Goal: Information Seeking & Learning: Learn about a topic

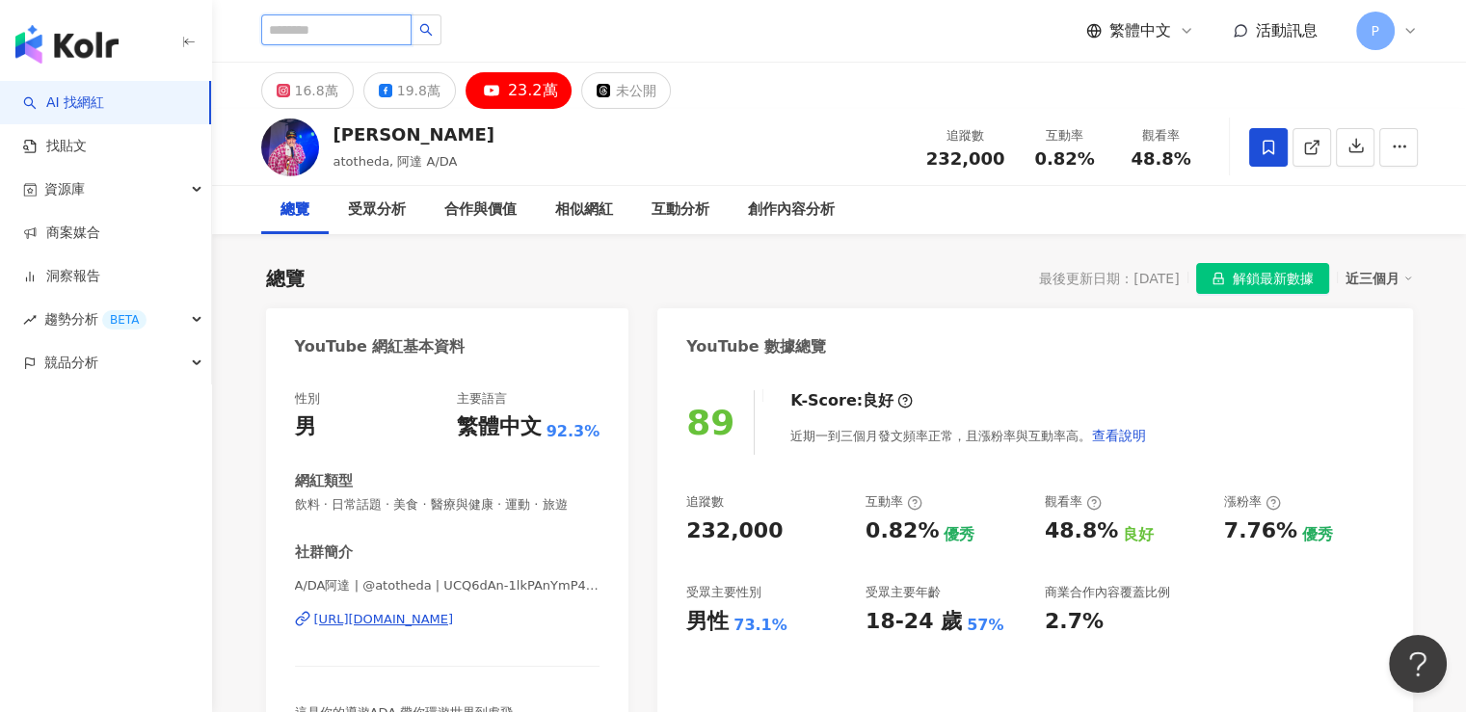
click at [330, 21] on input "search" at bounding box center [336, 29] width 150 height 31
click at [357, 29] on input "search" at bounding box center [336, 29] width 150 height 31
paste input "***"
type input "***"
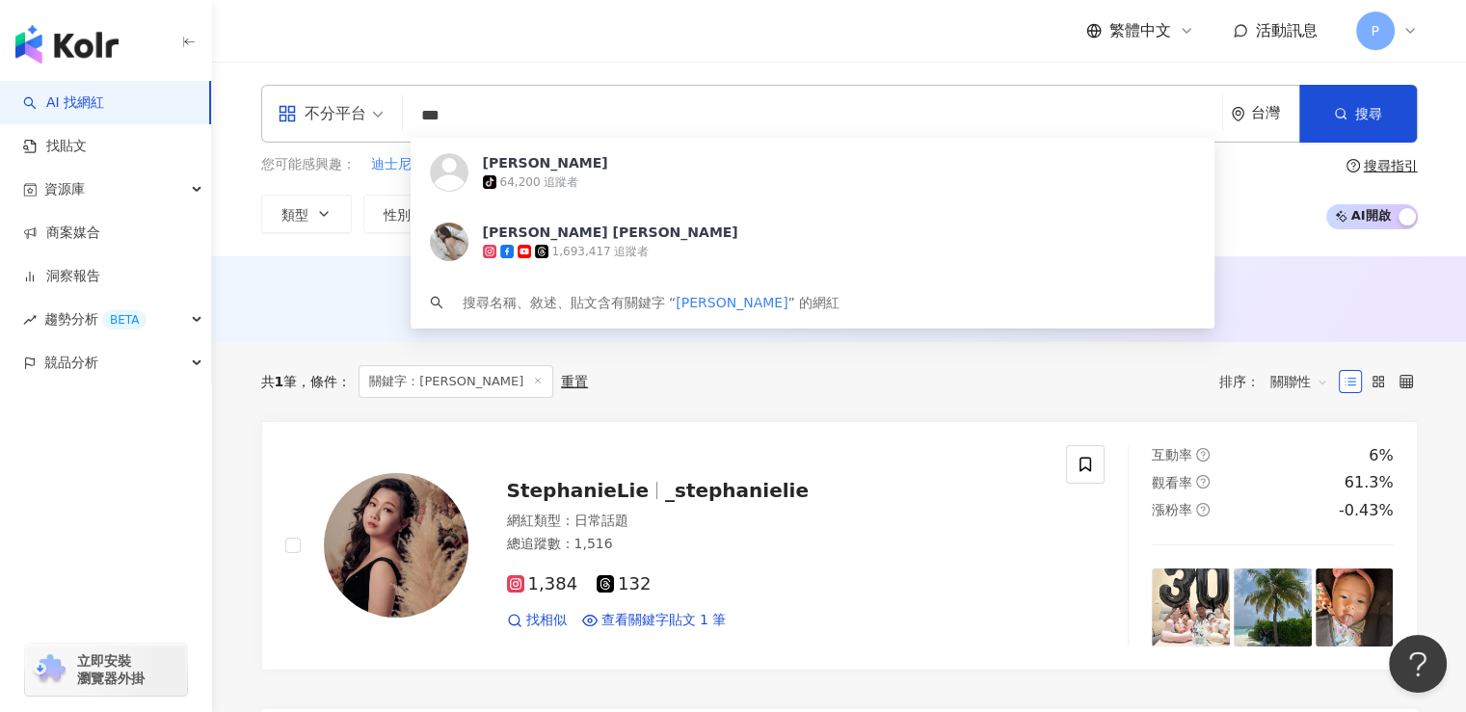
click at [422, 115] on input "***" at bounding box center [813, 115] width 804 height 37
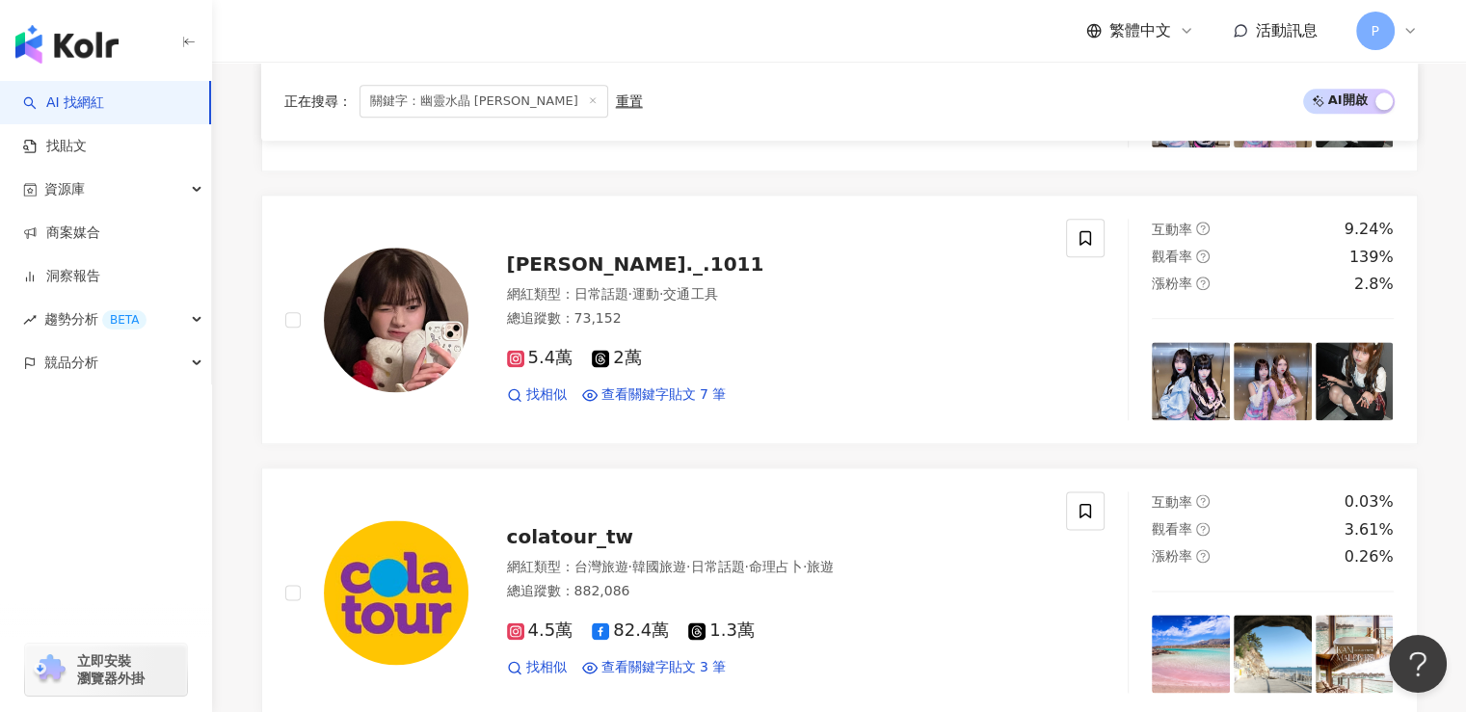
scroll to position [2409, 0]
type input "********"
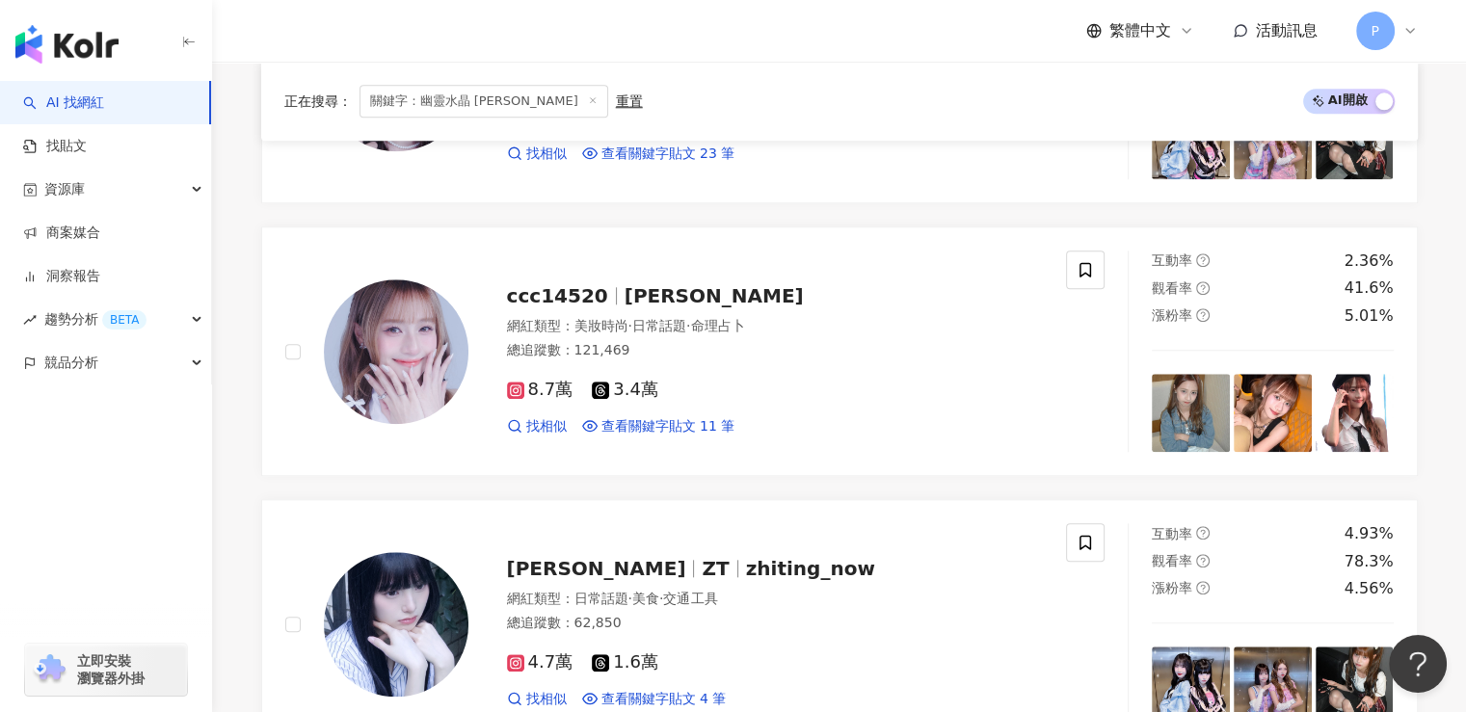
click at [588, 99] on icon at bounding box center [593, 100] width 10 height 10
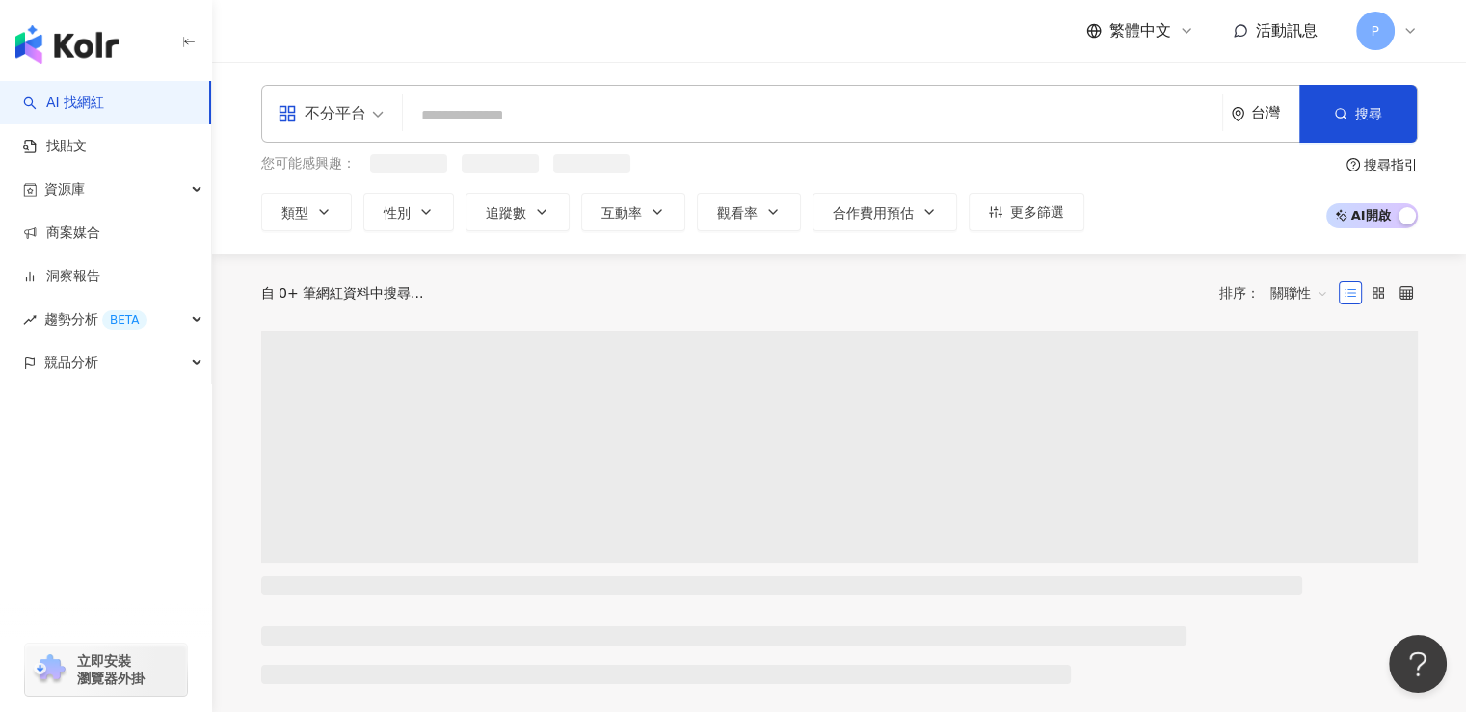
click at [475, 109] on input "search" at bounding box center [813, 115] width 804 height 37
paste input "*********"
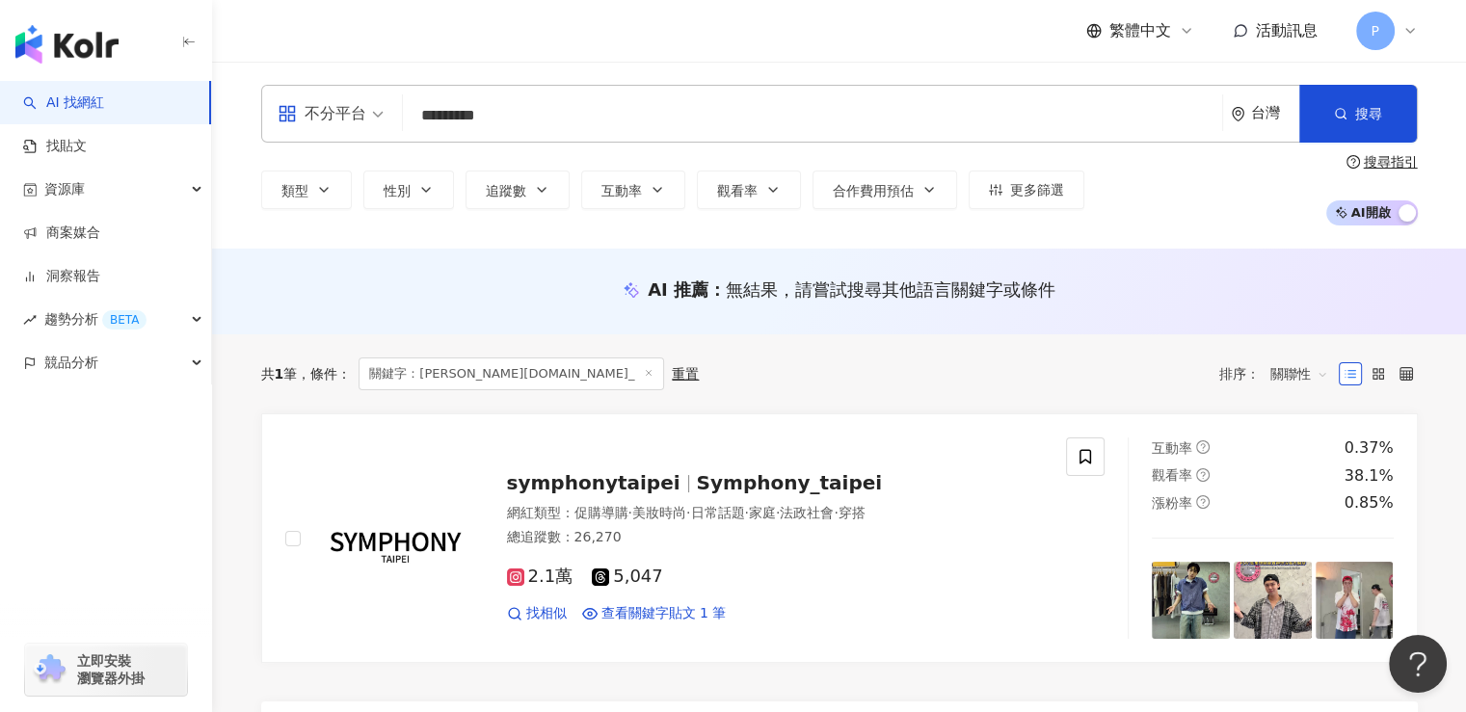
drag, startPoint x: 1153, startPoint y: 115, endPoint x: 424, endPoint y: 85, distance: 729.2
click at [424, 85] on div "不分平台 yunxi.cc_ ********* 台灣 搜尋 loading 搜尋名稱、敘述、貼文含有關鍵字 “ yunxi.cc_ ” 的網紅" at bounding box center [839, 114] width 1157 height 58
type input "*"
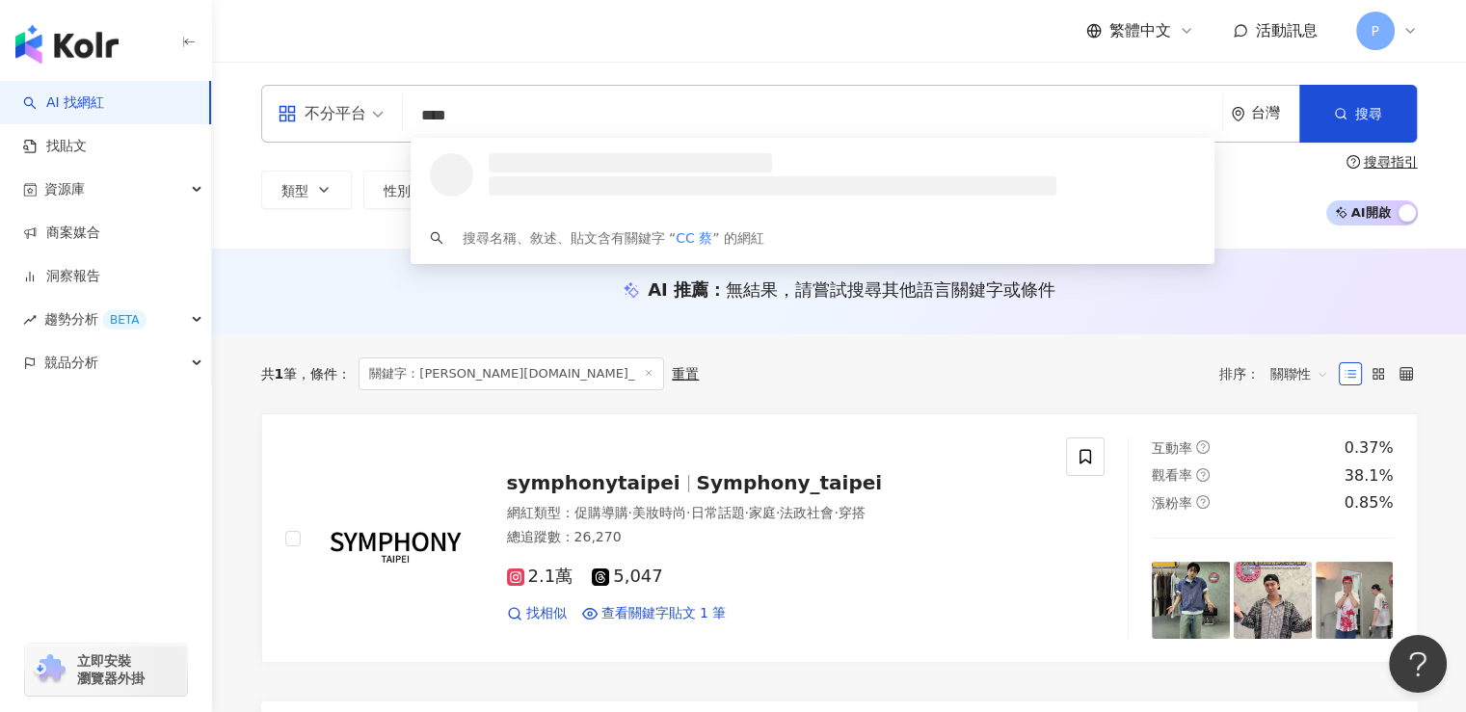
click at [520, 120] on input "****" at bounding box center [813, 115] width 804 height 37
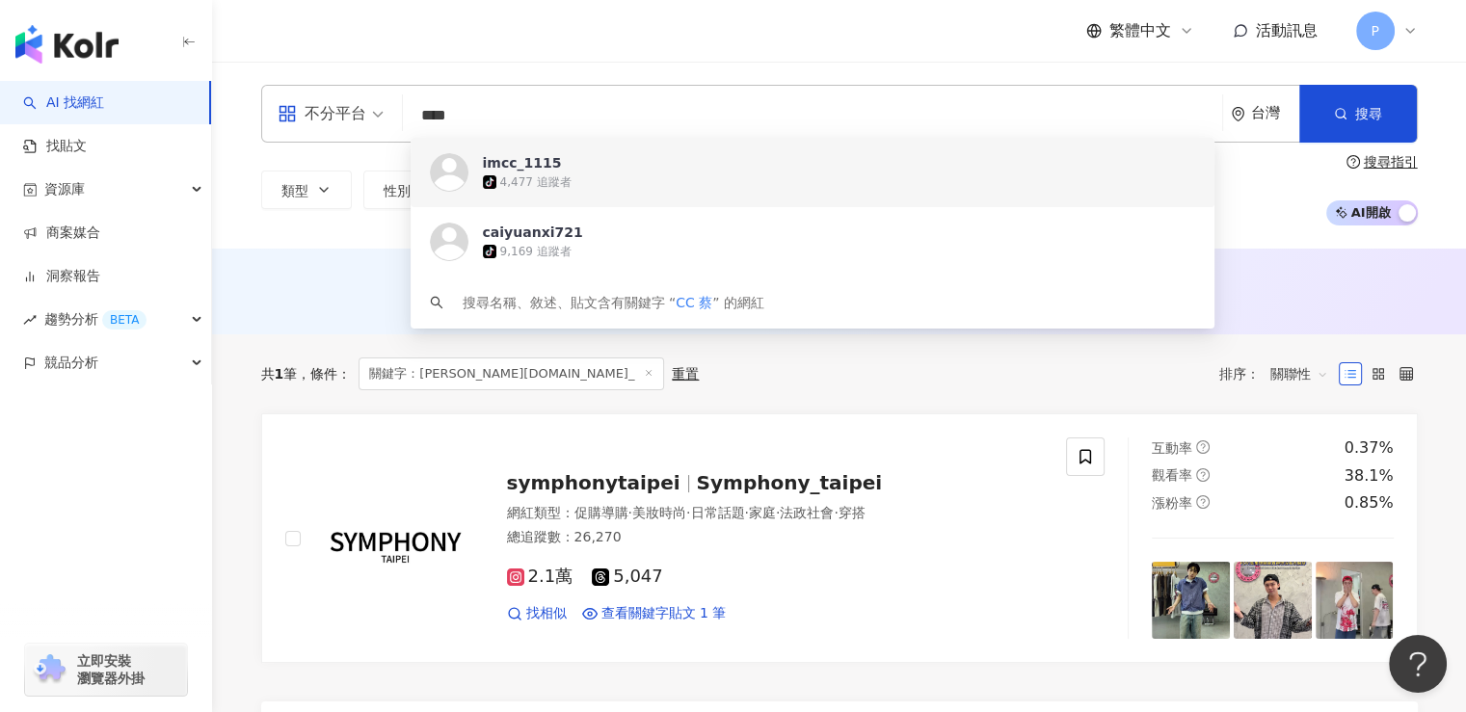
click at [552, 118] on input "****" at bounding box center [813, 115] width 804 height 37
paste input "***"
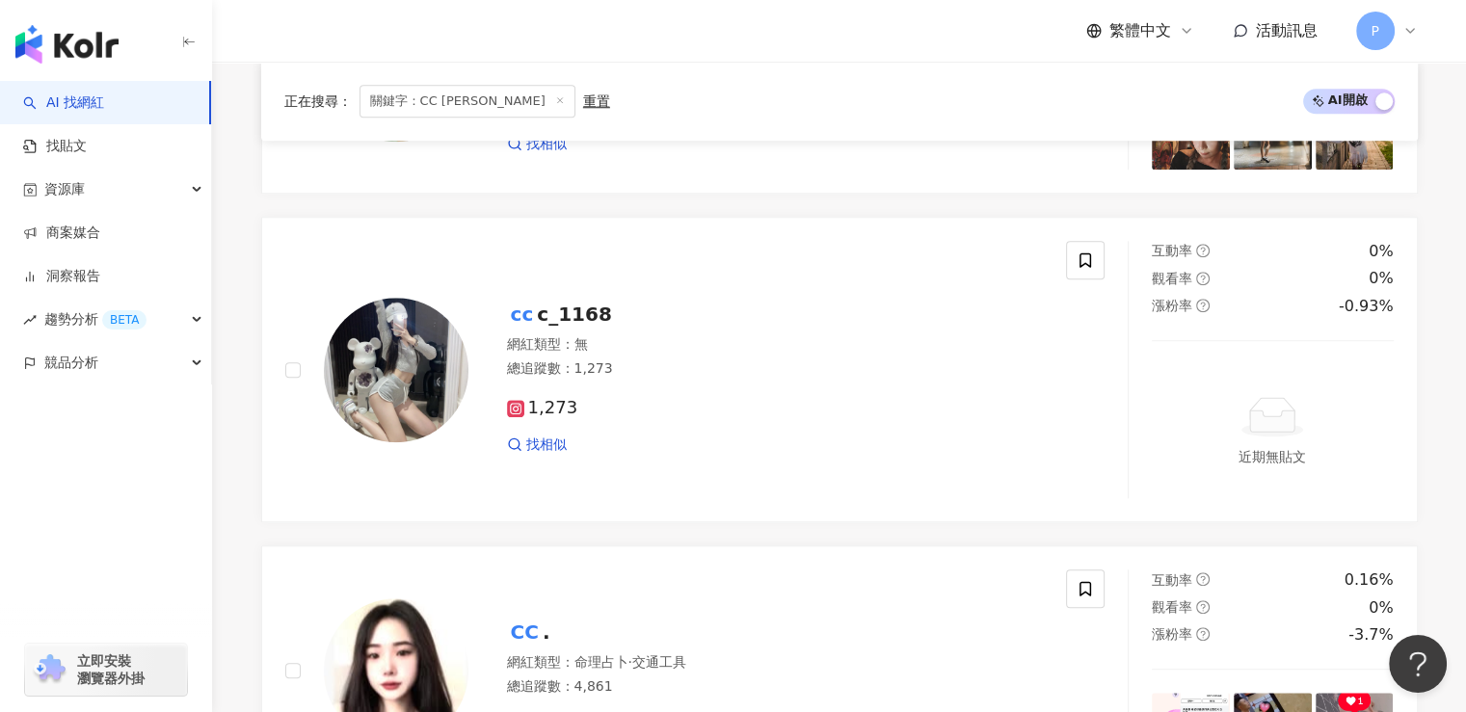
scroll to position [2024, 0]
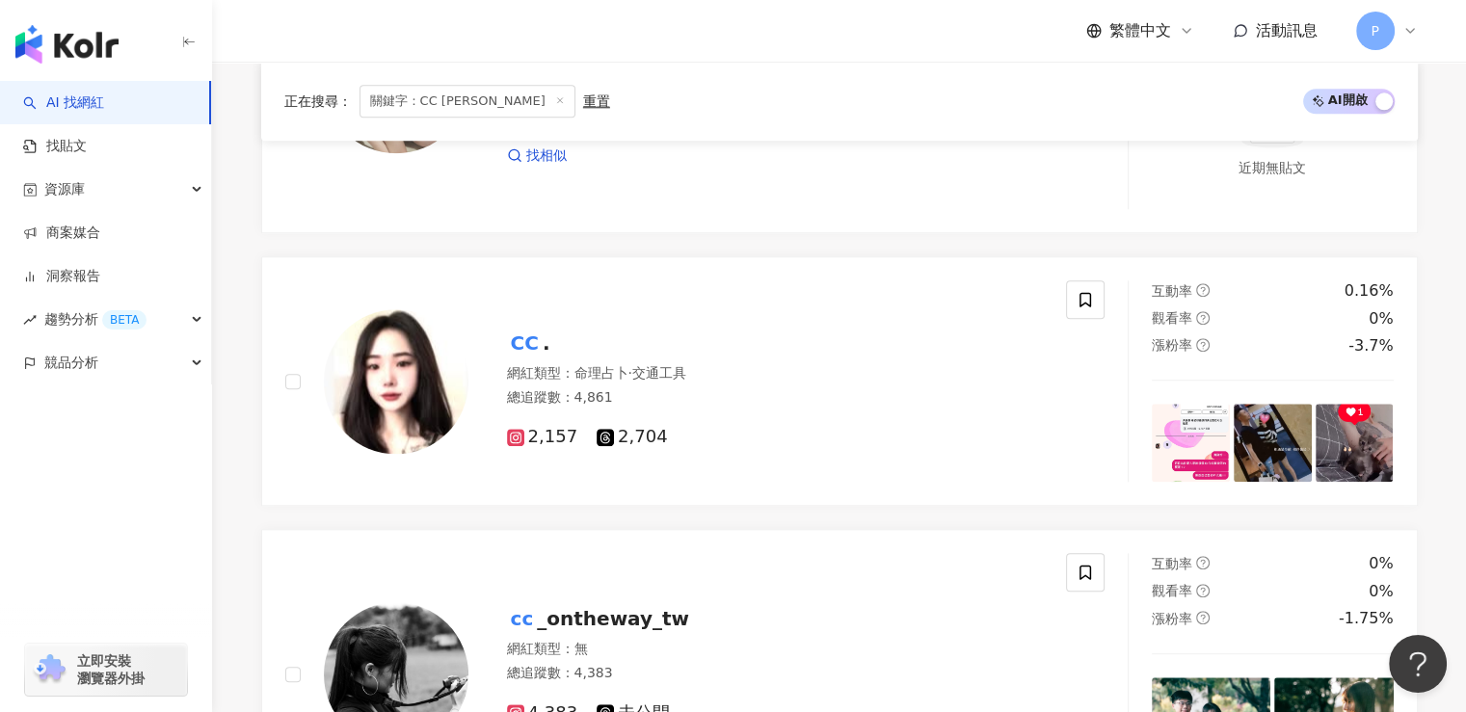
type input "******"
drag, startPoint x: 491, startPoint y: 97, endPoint x: 458, endPoint y: 102, distance: 33.1
click at [555, 97] on icon at bounding box center [560, 100] width 10 height 10
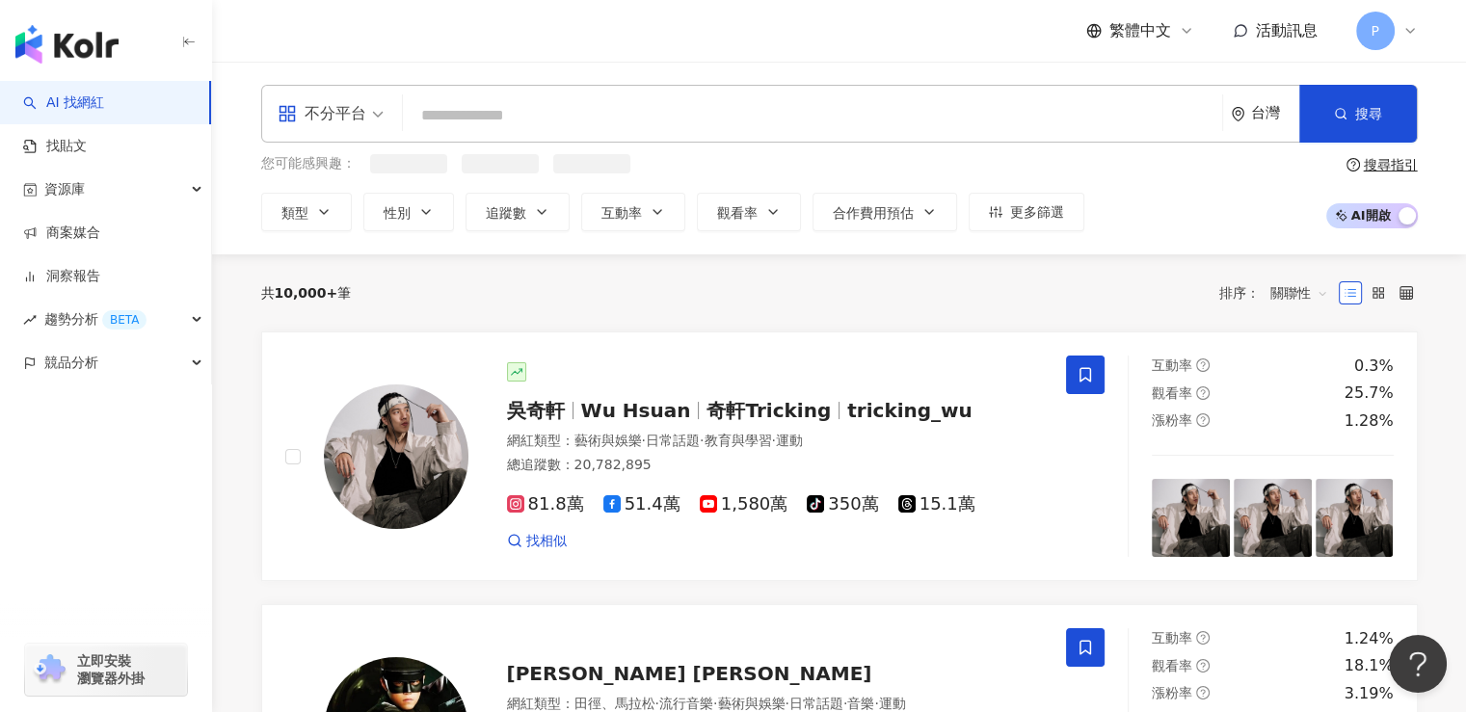
drag, startPoint x: 569, startPoint y: 101, endPoint x: 391, endPoint y: 102, distance: 177.3
click at [391, 102] on div "不分平台 台灣 搜尋 keyword 搜尋名稱、敘述、貼文含有關鍵字 “ CC 蔡昀希 ” 的網紅" at bounding box center [839, 114] width 1157 height 58
paste input "*******"
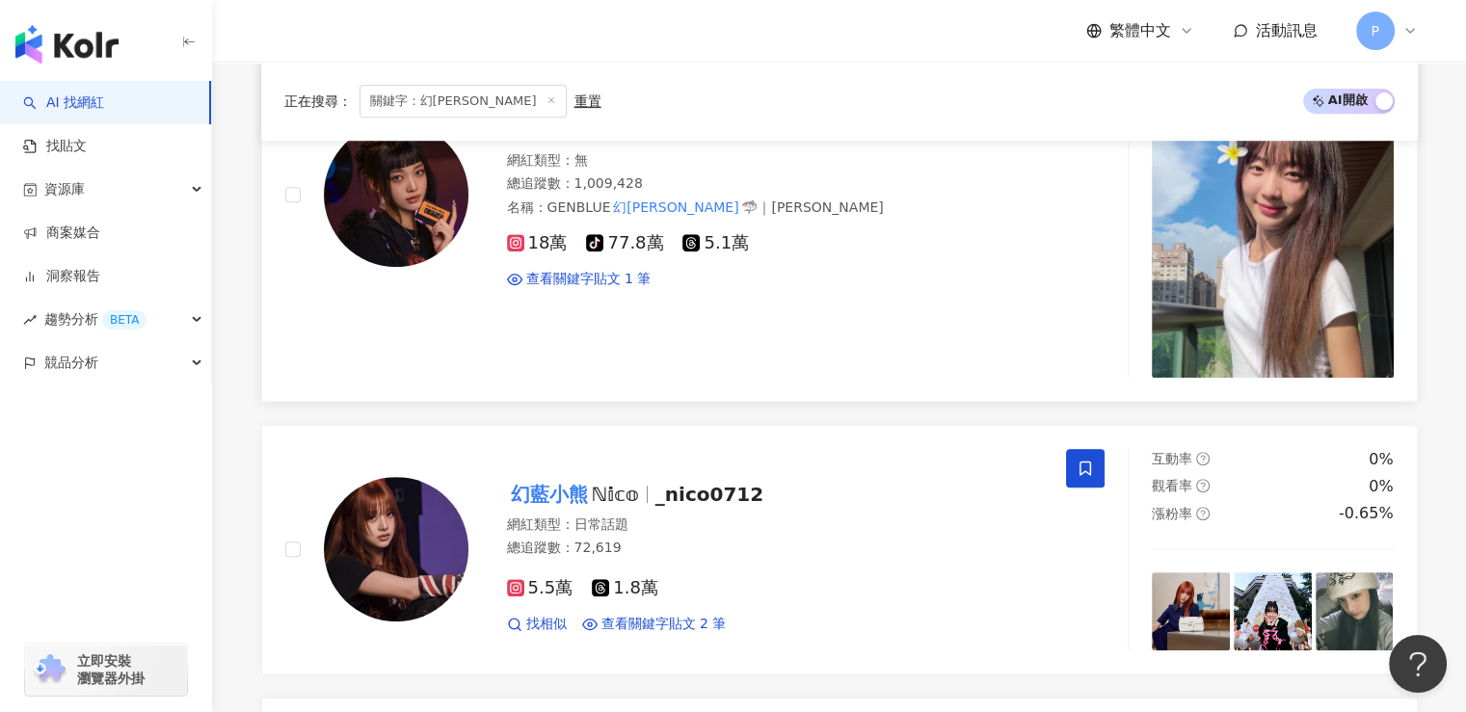
scroll to position [675, 0]
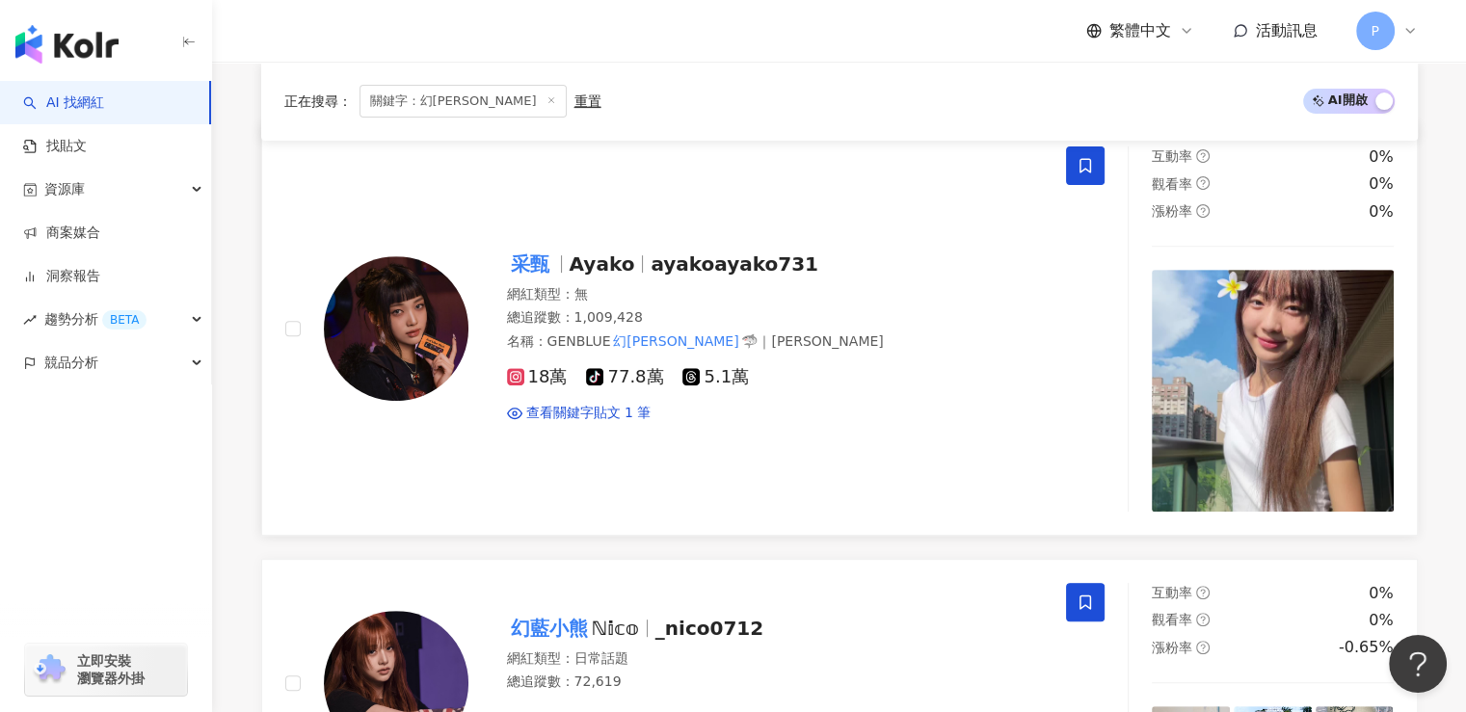
click at [688, 262] on span "ayakoayako731" at bounding box center [735, 264] width 168 height 23
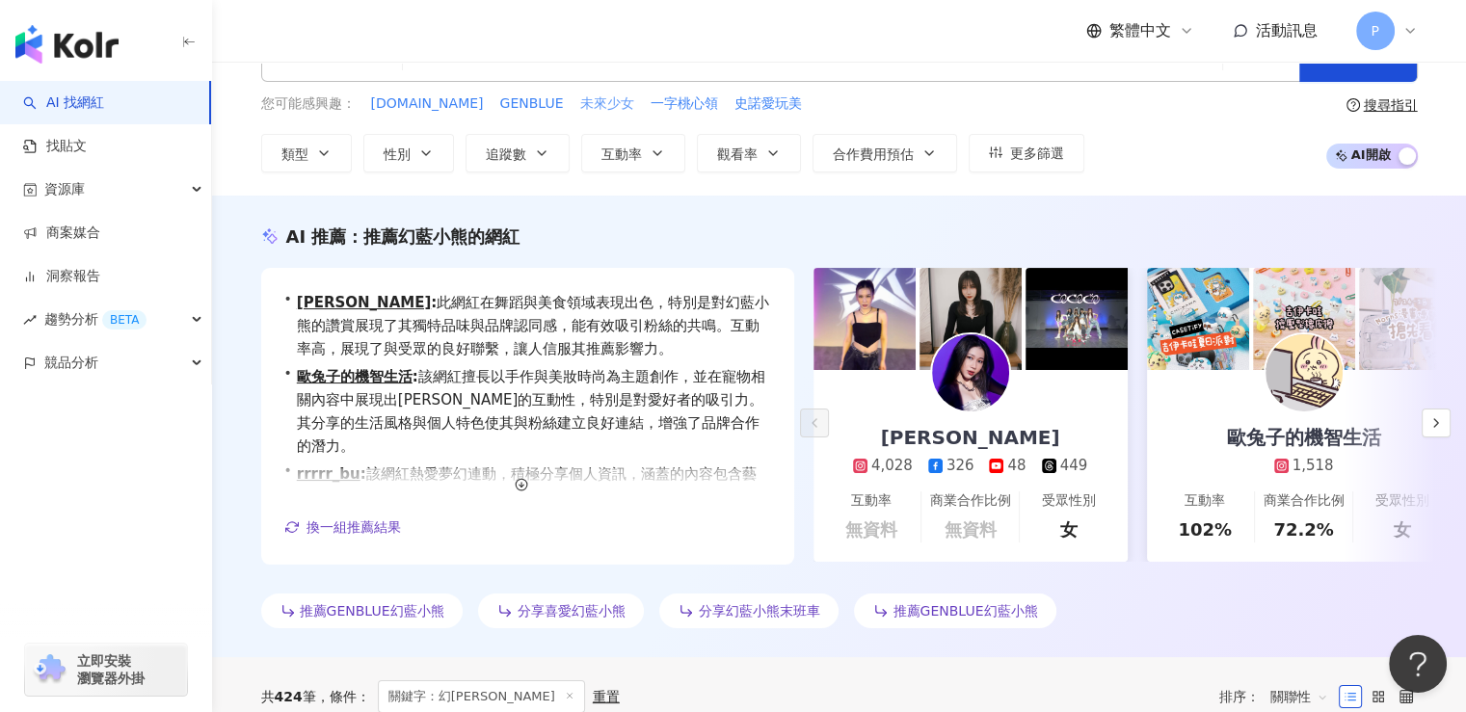
scroll to position [0, 0]
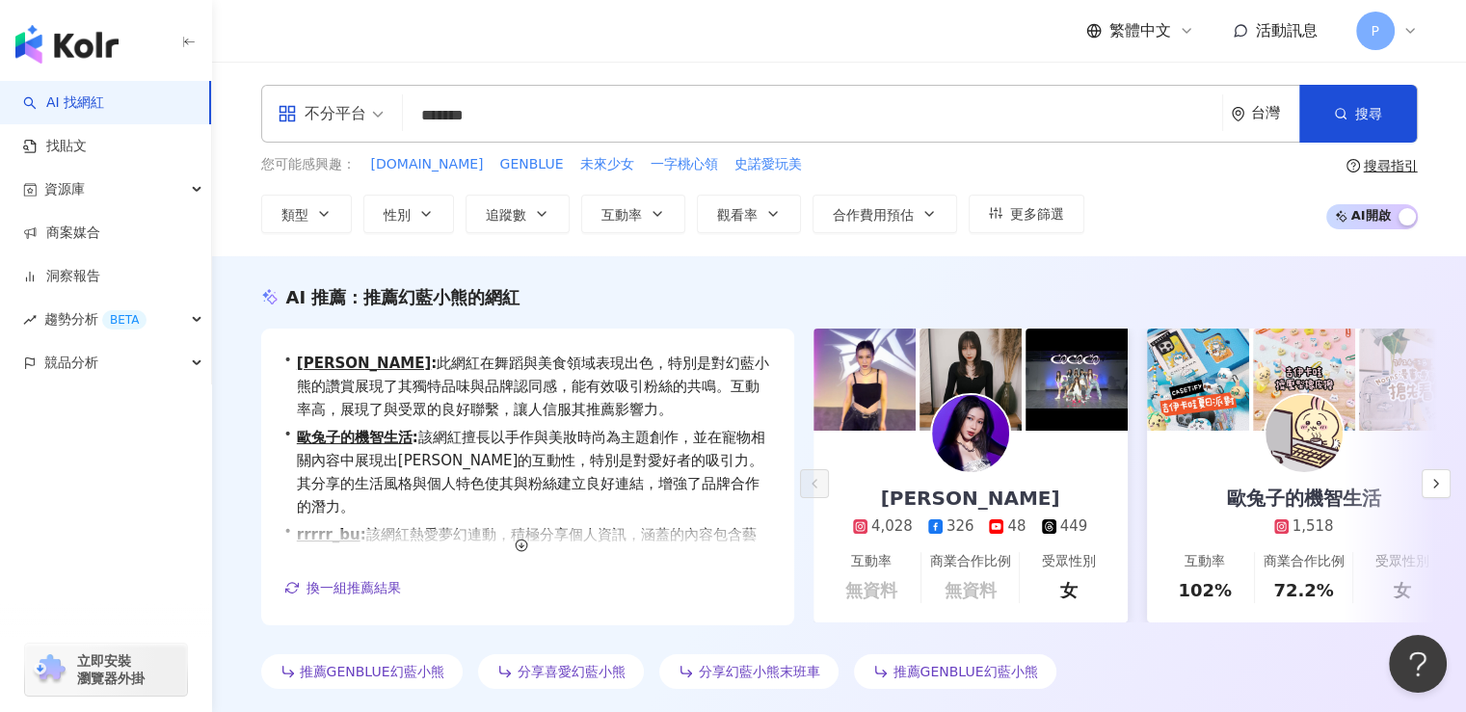
click at [931, 101] on input "*******" at bounding box center [813, 115] width 804 height 37
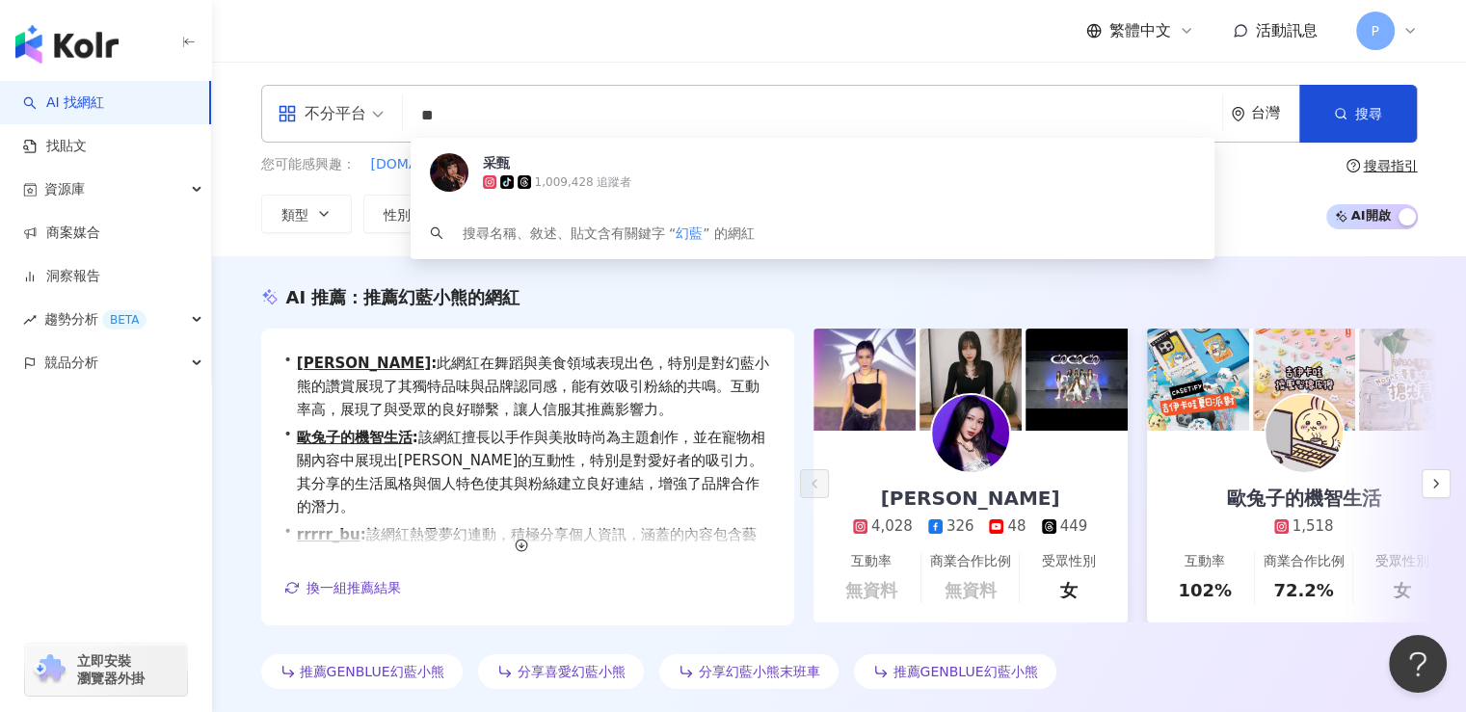
type input "*"
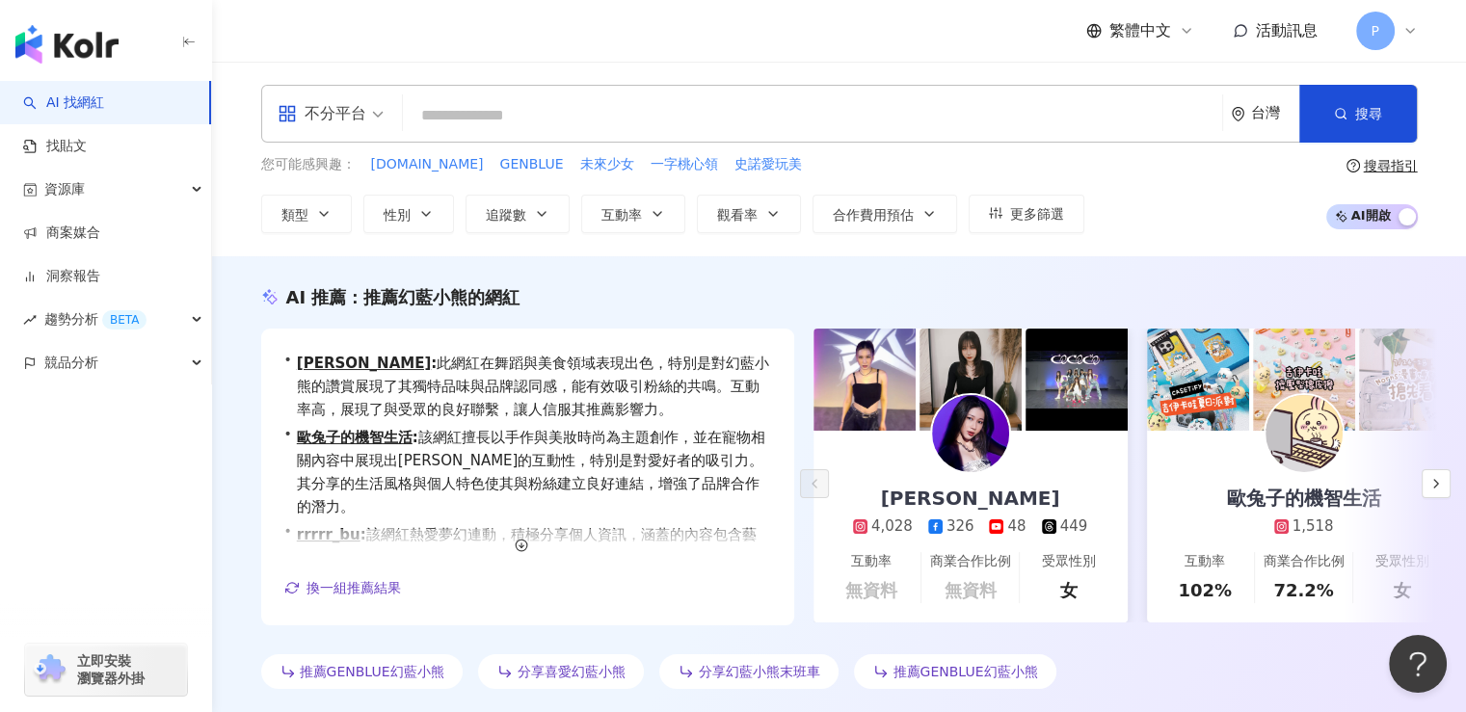
paste input "*******"
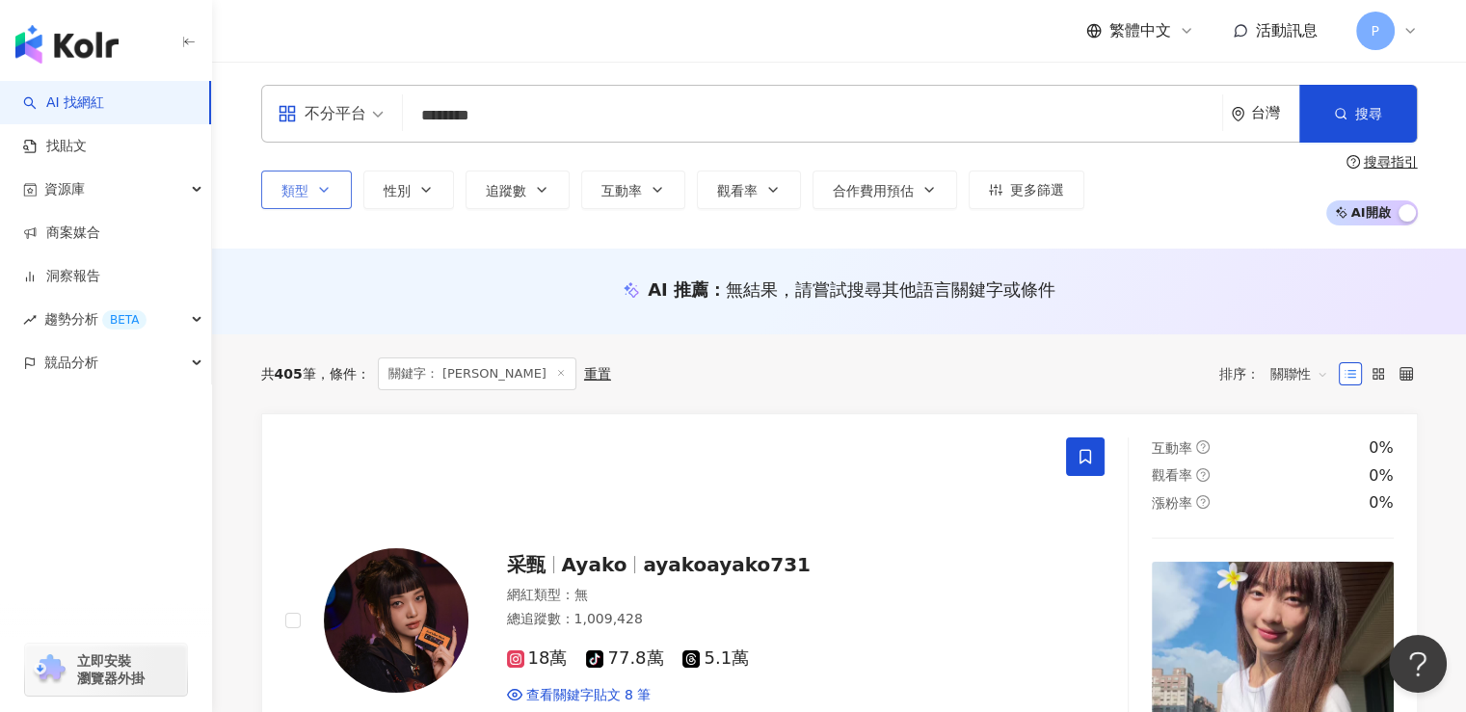
type input "*******"
click at [316, 190] on icon "button" at bounding box center [323, 189] width 15 height 15
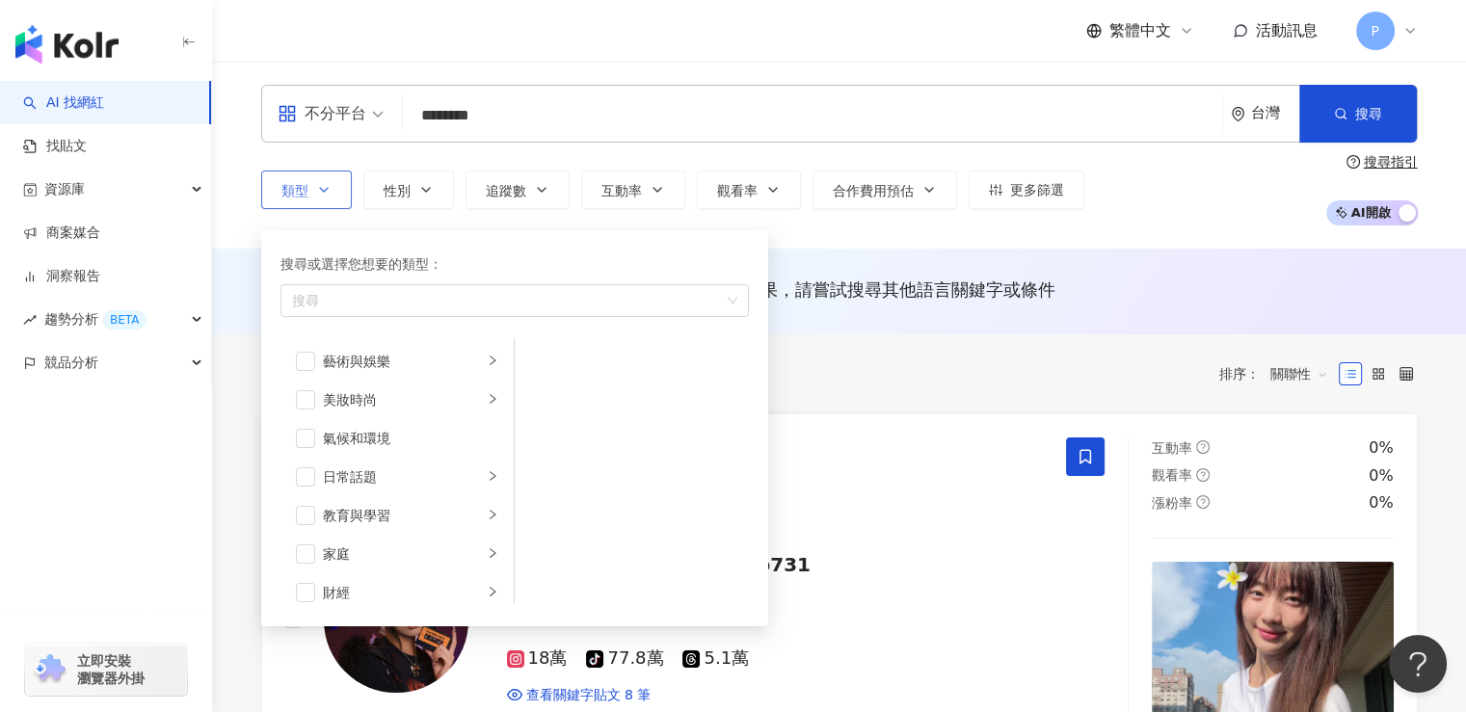
click at [316, 190] on icon "button" at bounding box center [323, 189] width 15 height 15
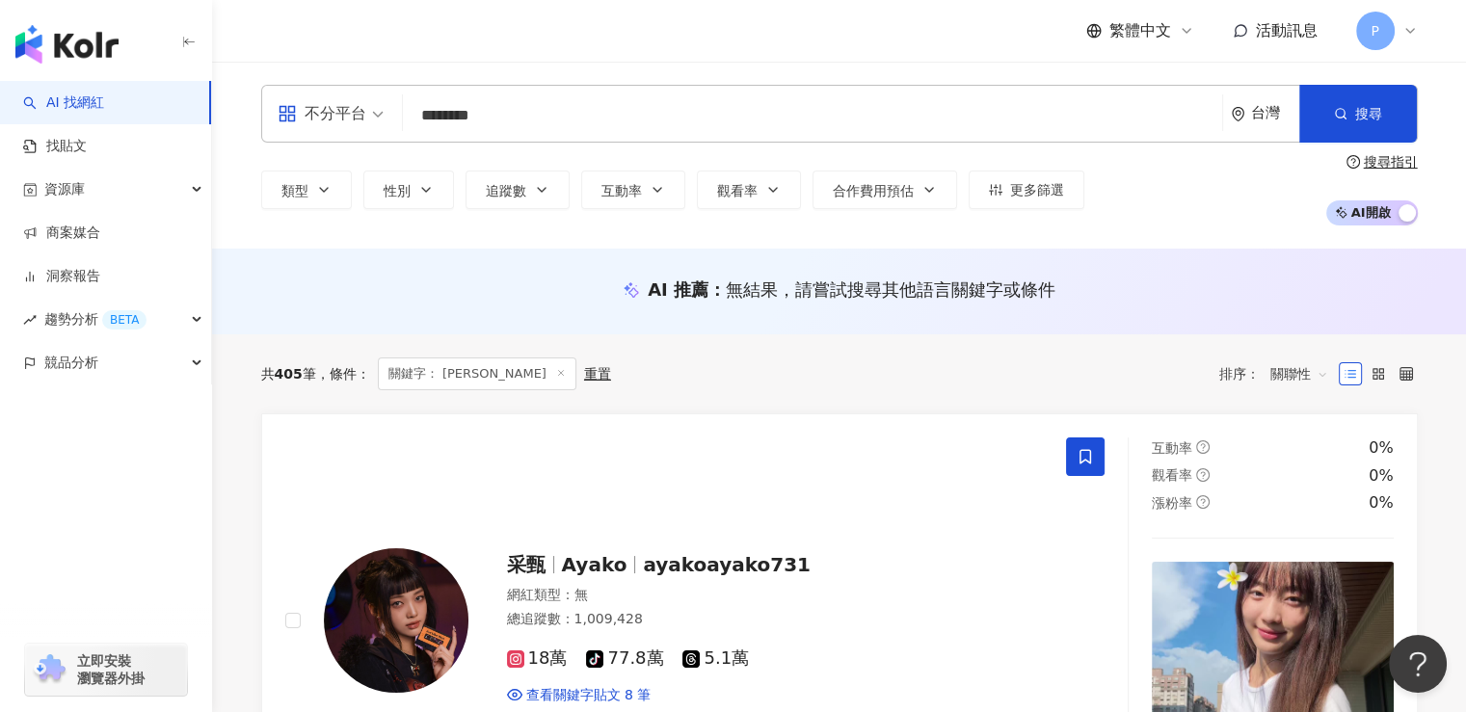
click at [534, 121] on input "*******" at bounding box center [813, 115] width 804 height 37
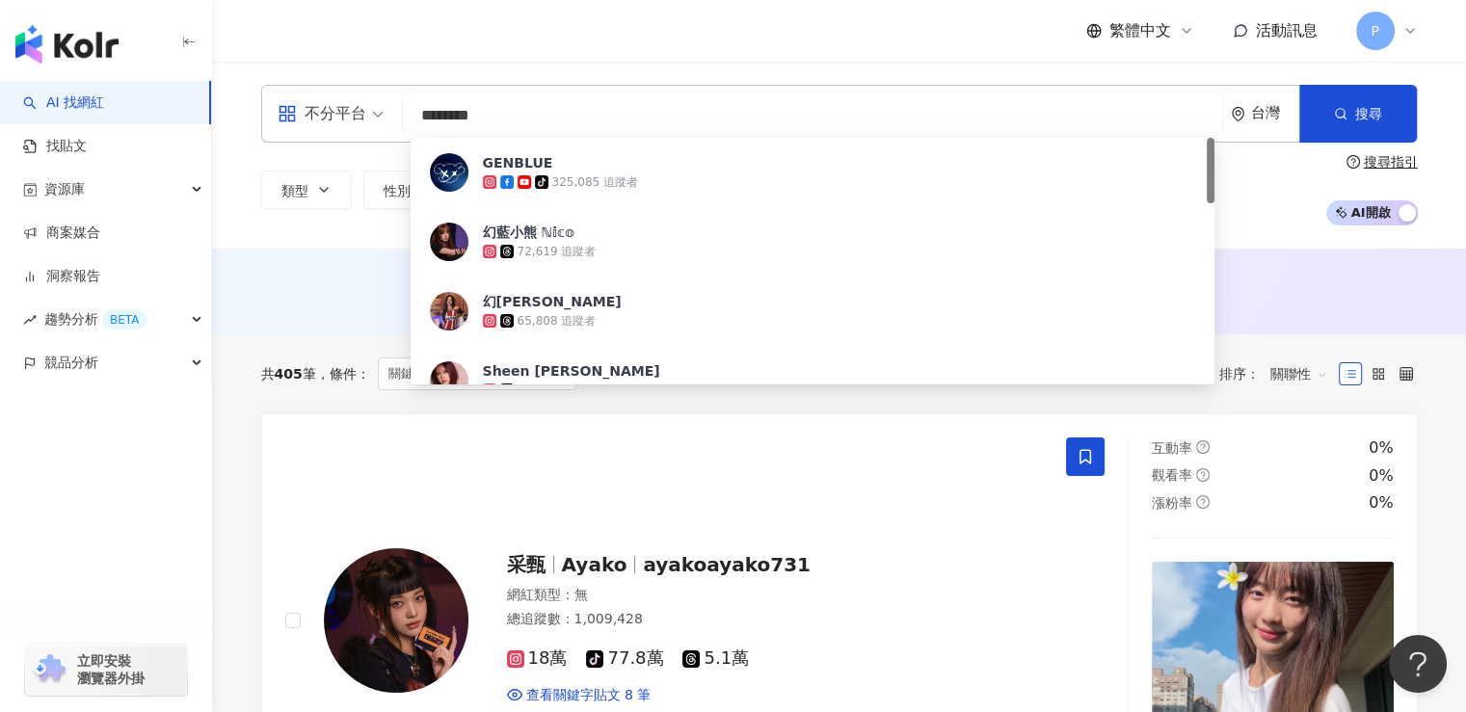
click at [534, 121] on input "*******" at bounding box center [813, 115] width 804 height 37
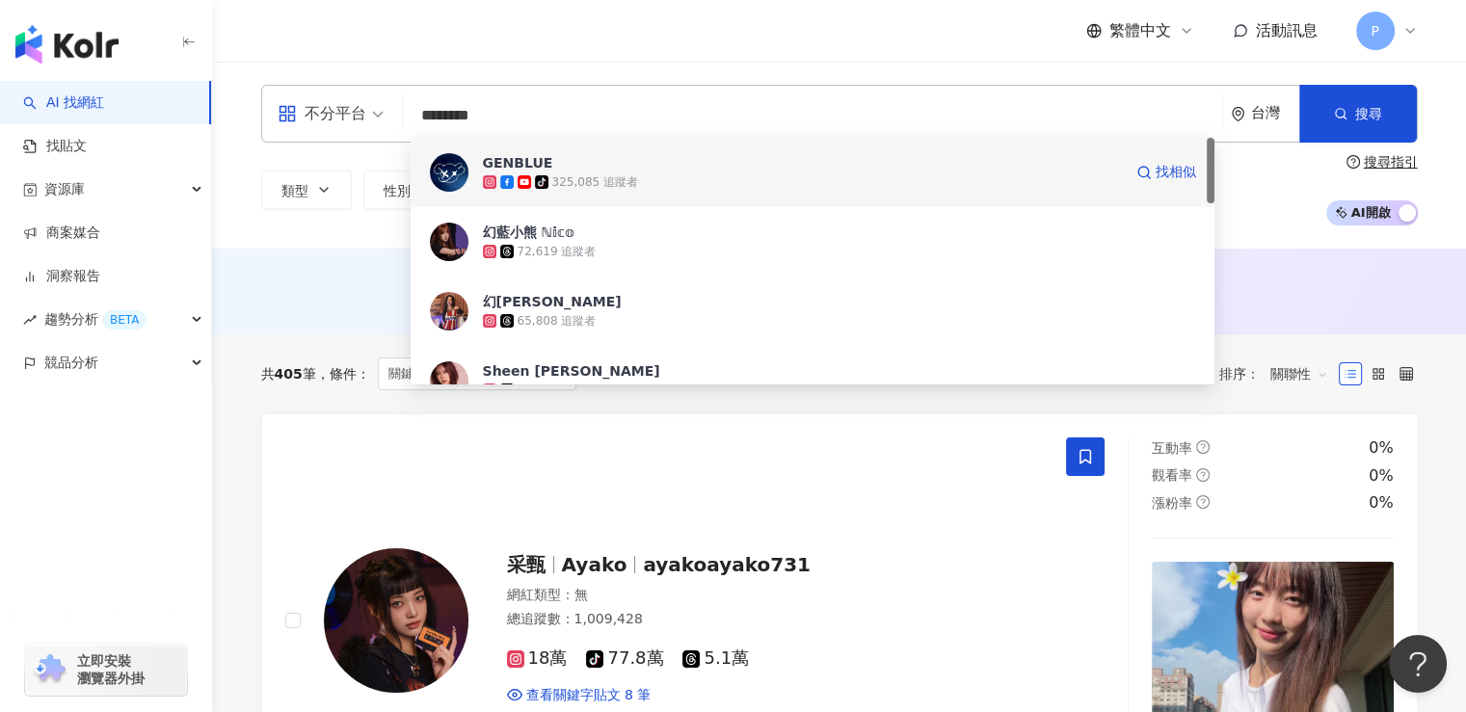
click at [625, 163] on span "GENBLUE" at bounding box center [802, 162] width 639 height 19
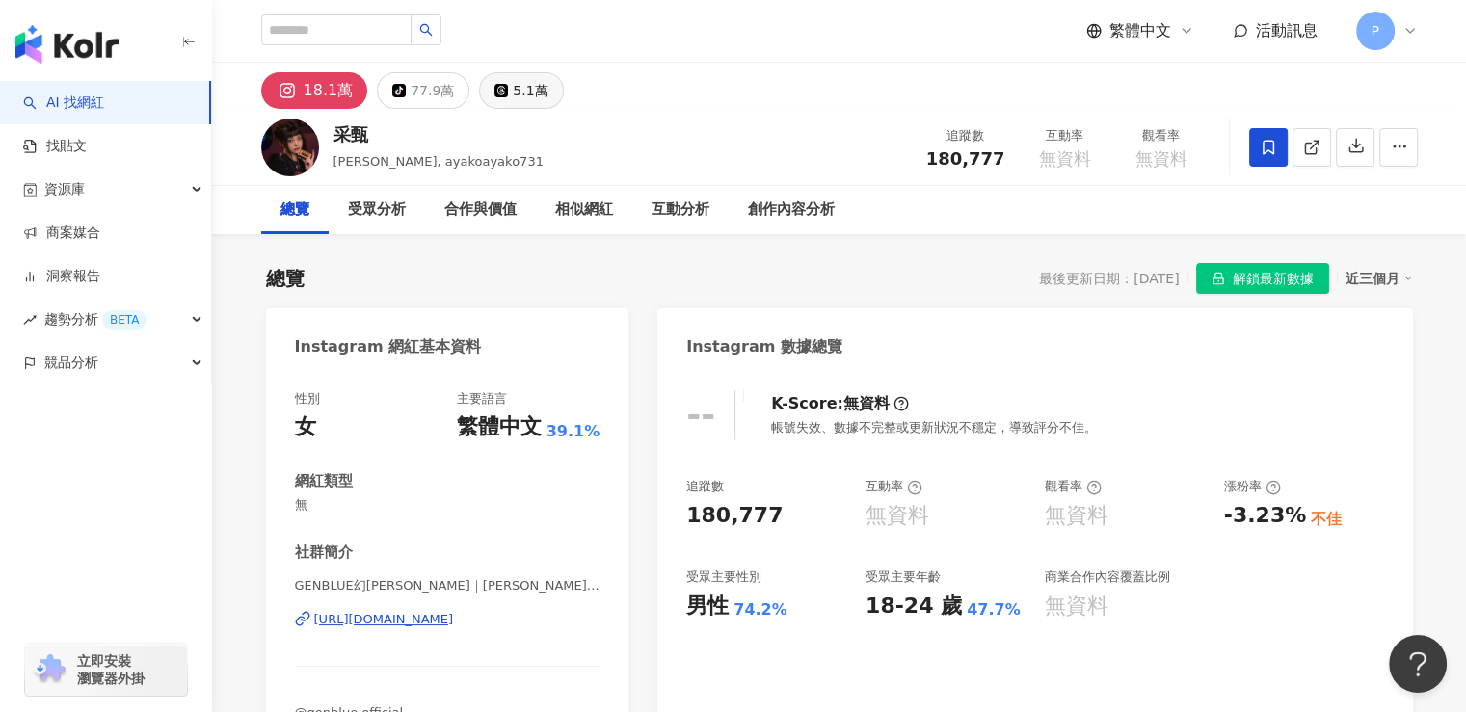
click at [513, 88] on div "5.1萬" at bounding box center [530, 90] width 35 height 27
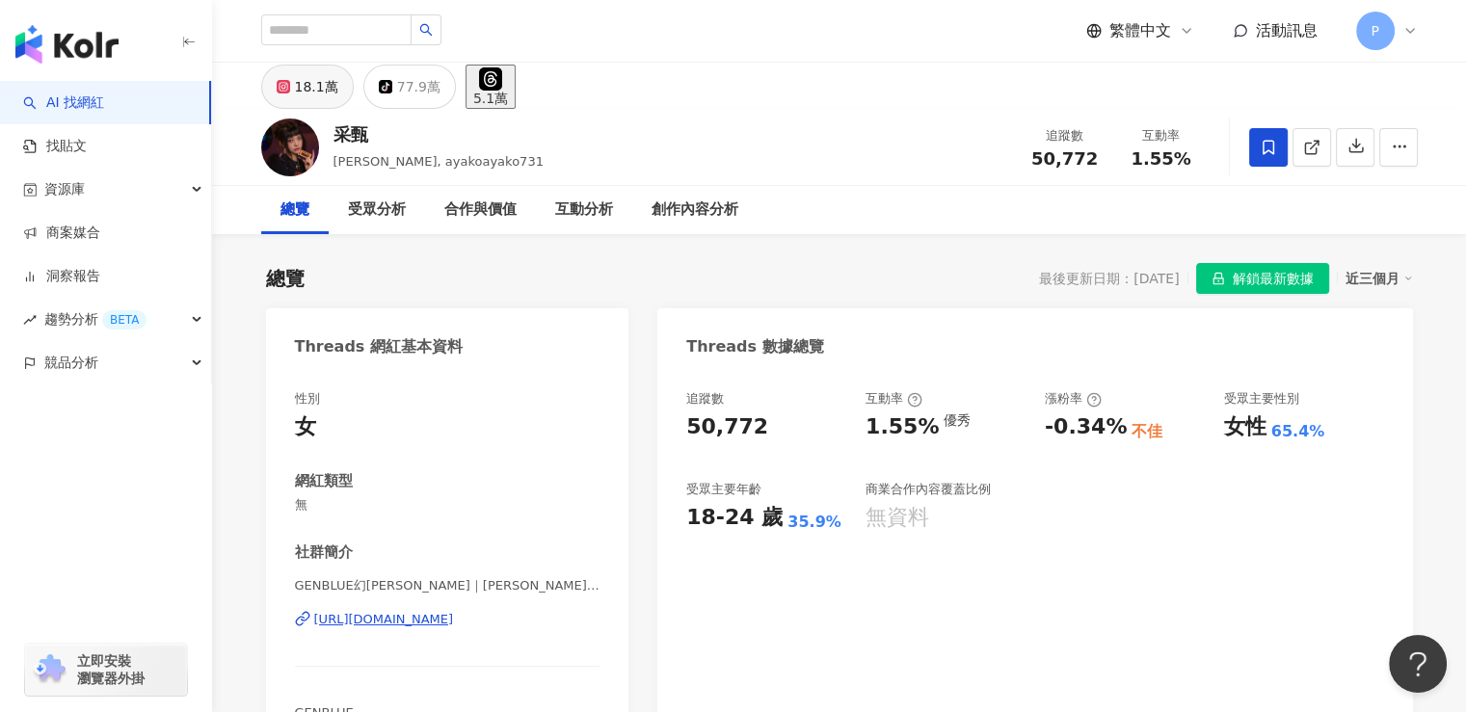
click at [317, 97] on div "18.1萬" at bounding box center [316, 86] width 43 height 27
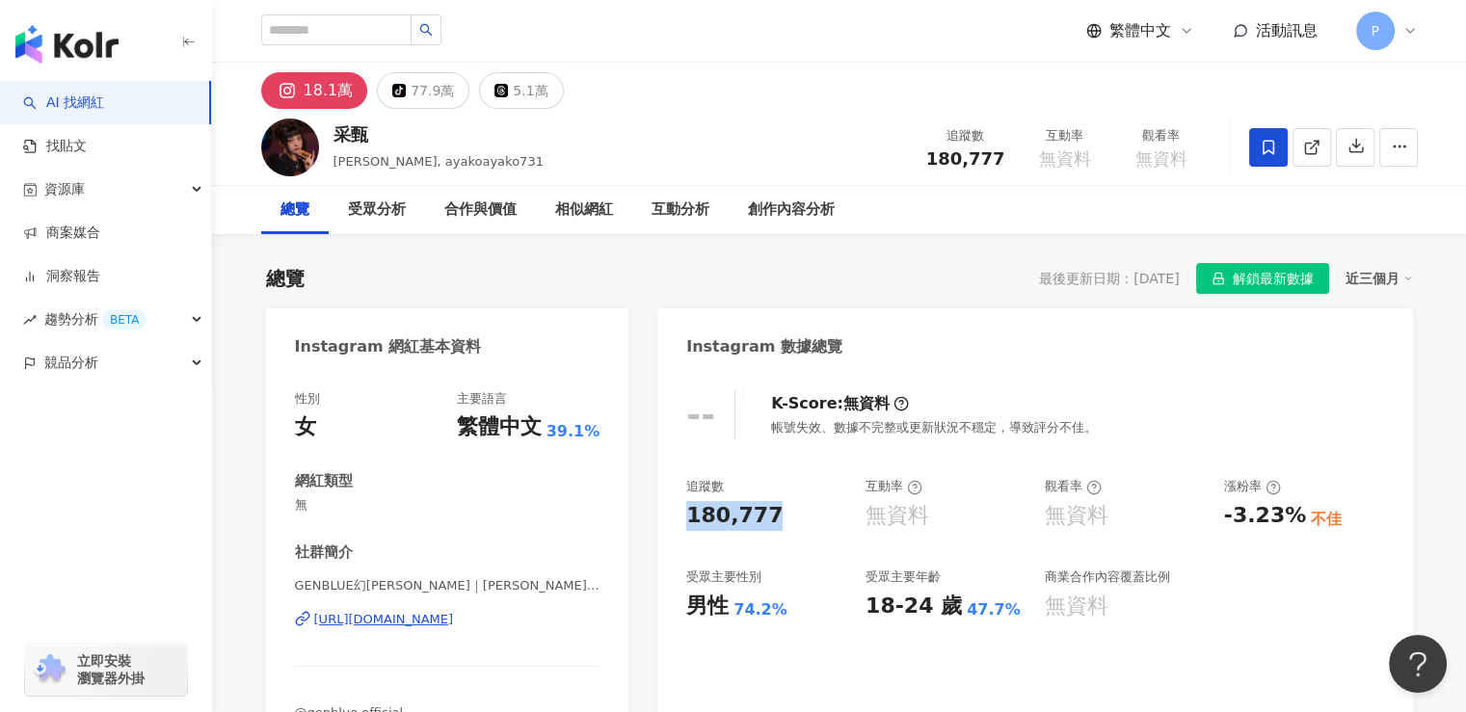
drag, startPoint x: 702, startPoint y: 519, endPoint x: 678, endPoint y: 519, distance: 23.1
click at [678, 519] on div "-- K-Score : 無資料 帳號失效、數據不完整或更新狀況不穩定，導致評分不佳。 追蹤數 180,777 互動率 無資料 觀看率 無資料 漲粉率 -3.…" at bounding box center [1034, 587] width 755 height 433
click at [743, 483] on div "追蹤數" at bounding box center [766, 486] width 160 height 17
drag, startPoint x: 690, startPoint y: 487, endPoint x: 767, endPoint y: 517, distance: 82.7
click at [767, 517] on div "追蹤數 180,777" at bounding box center [766, 504] width 160 height 52
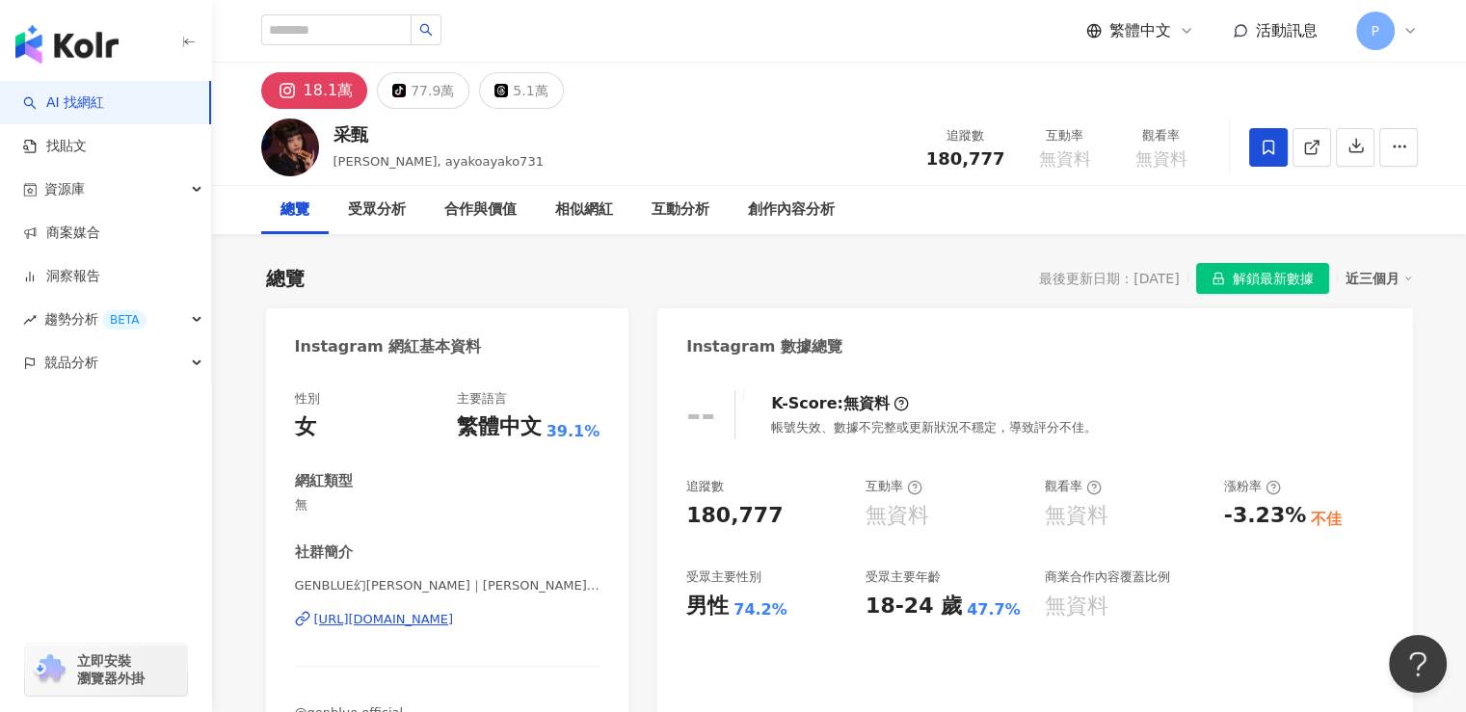
click at [801, 599] on div "男性 74.2%" at bounding box center [766, 607] width 160 height 30
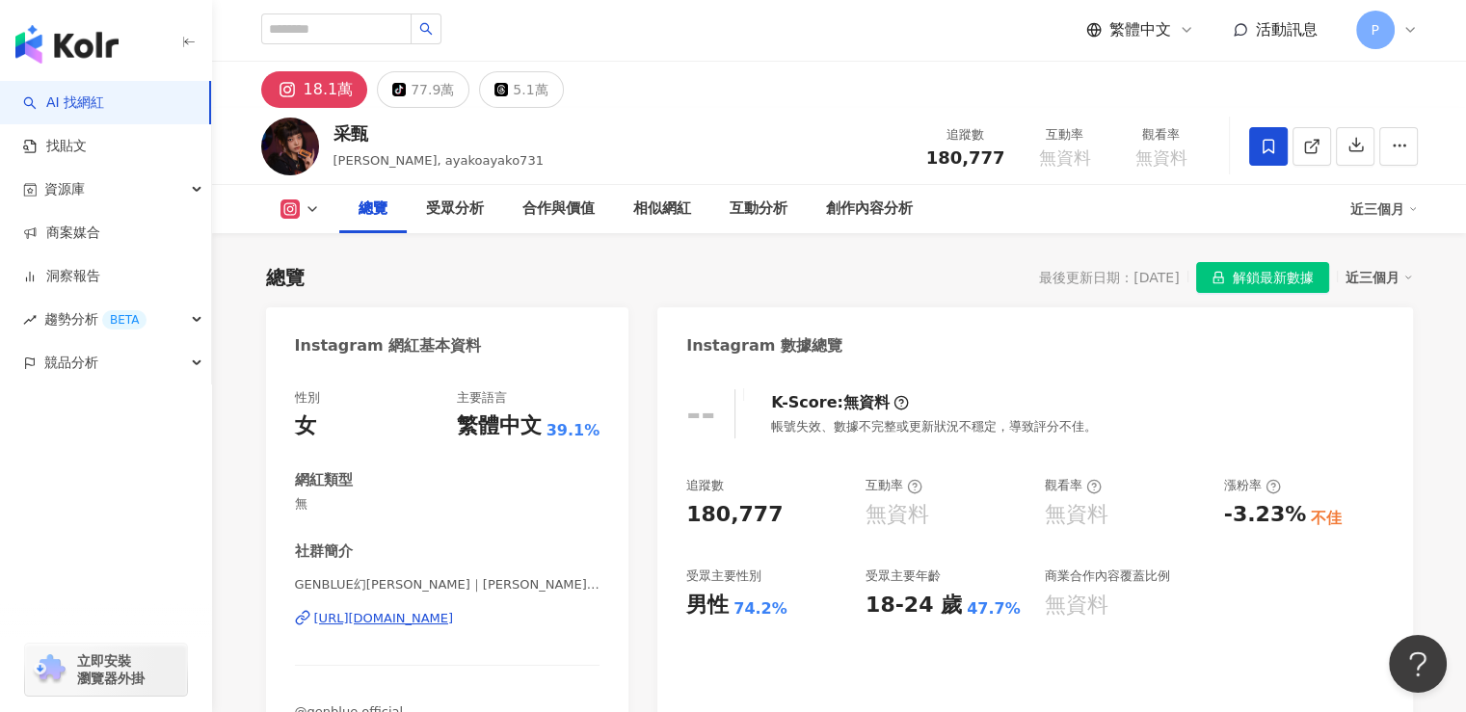
scroll to position [193, 0]
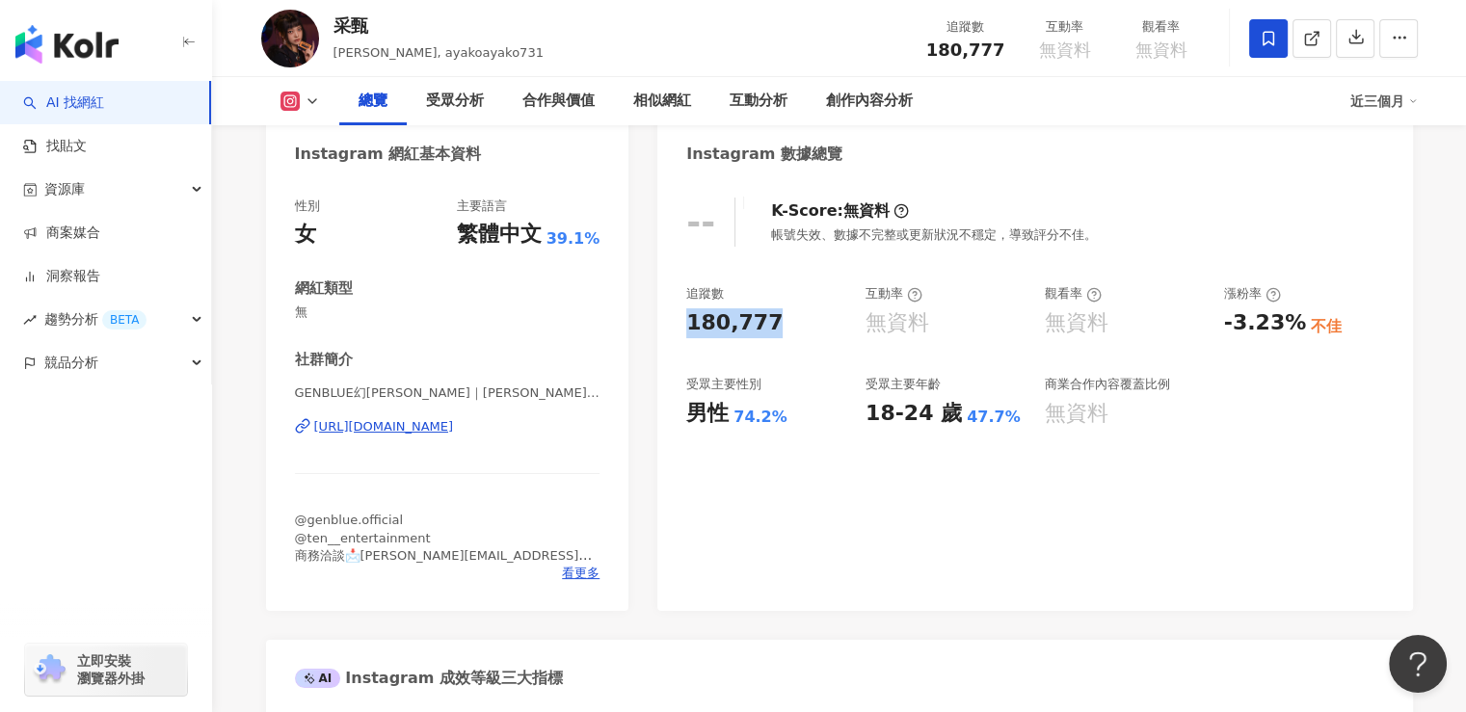
drag, startPoint x: 803, startPoint y: 321, endPoint x: 665, endPoint y: 321, distance: 137.8
click at [665, 321] on div "-- K-Score : 無資料 帳號失效、數據不完整或更新狀況不穩定，導致評分不佳。 追蹤數 180,777 互動率 無資料 觀看率 無資料 漲粉率 -3.…" at bounding box center [1034, 394] width 755 height 433
copy div "180,777"
drag, startPoint x: 689, startPoint y: 412, endPoint x: 793, endPoint y: 422, distance: 104.5
click at [793, 422] on div "男性 74.2%" at bounding box center [766, 414] width 160 height 30
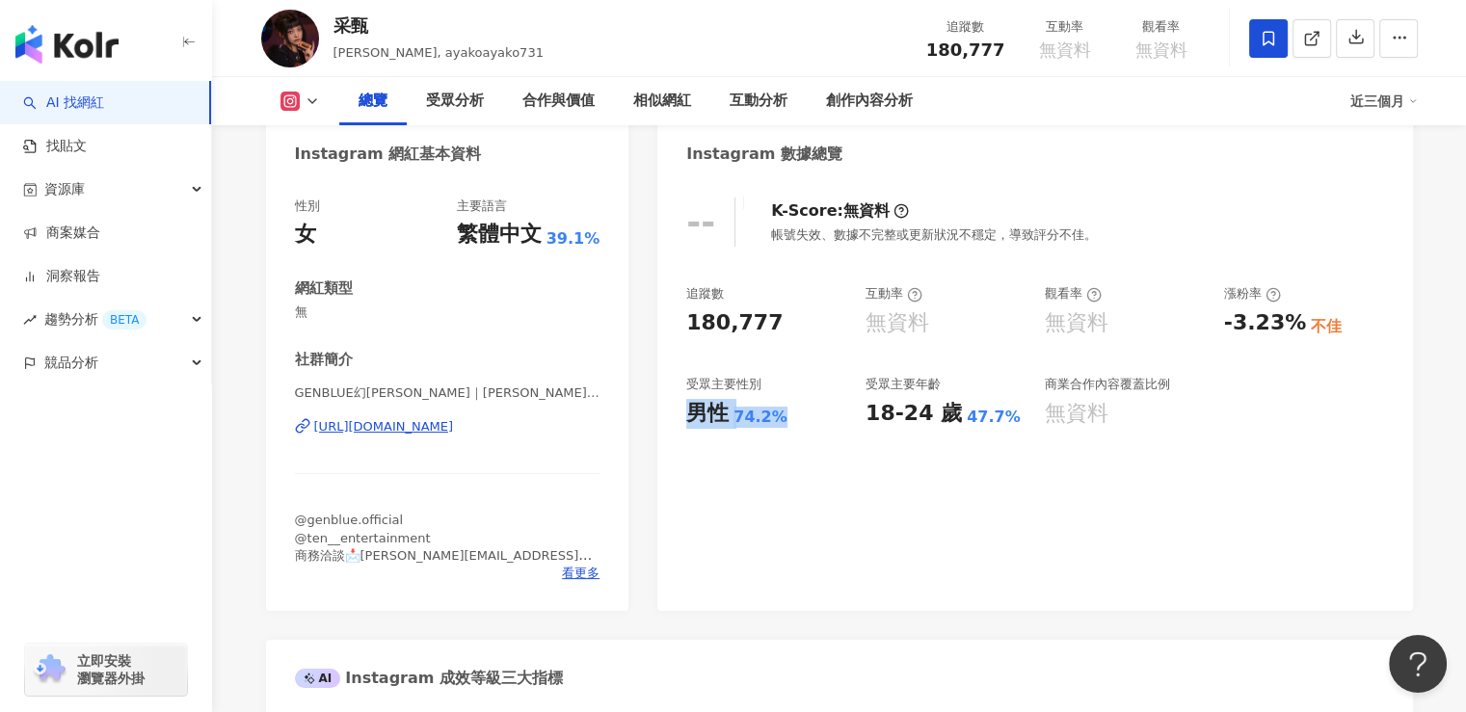
copy div "男性 74.2%"
drag, startPoint x: 762, startPoint y: 430, endPoint x: 735, endPoint y: 425, distance: 27.4
click at [762, 430] on div "-- K-Score : 無資料 帳號失效、數據不完整或更新狀況不穩定，導致評分不佳。 追蹤數 180,777 互動率 無資料 觀看率 無資料 漲粉率 -3.…" at bounding box center [1034, 394] width 755 height 433
drag, startPoint x: 676, startPoint y: 422, endPoint x: 779, endPoint y: 423, distance: 103.1
click at [779, 423] on div "-- K-Score : 無資料 帳號失效、數據不完整或更新狀況不穩定，導致評分不佳。 追蹤數 180,777 互動率 無資料 觀看率 無資料 漲粉率 -3.…" at bounding box center [1034, 394] width 755 height 433
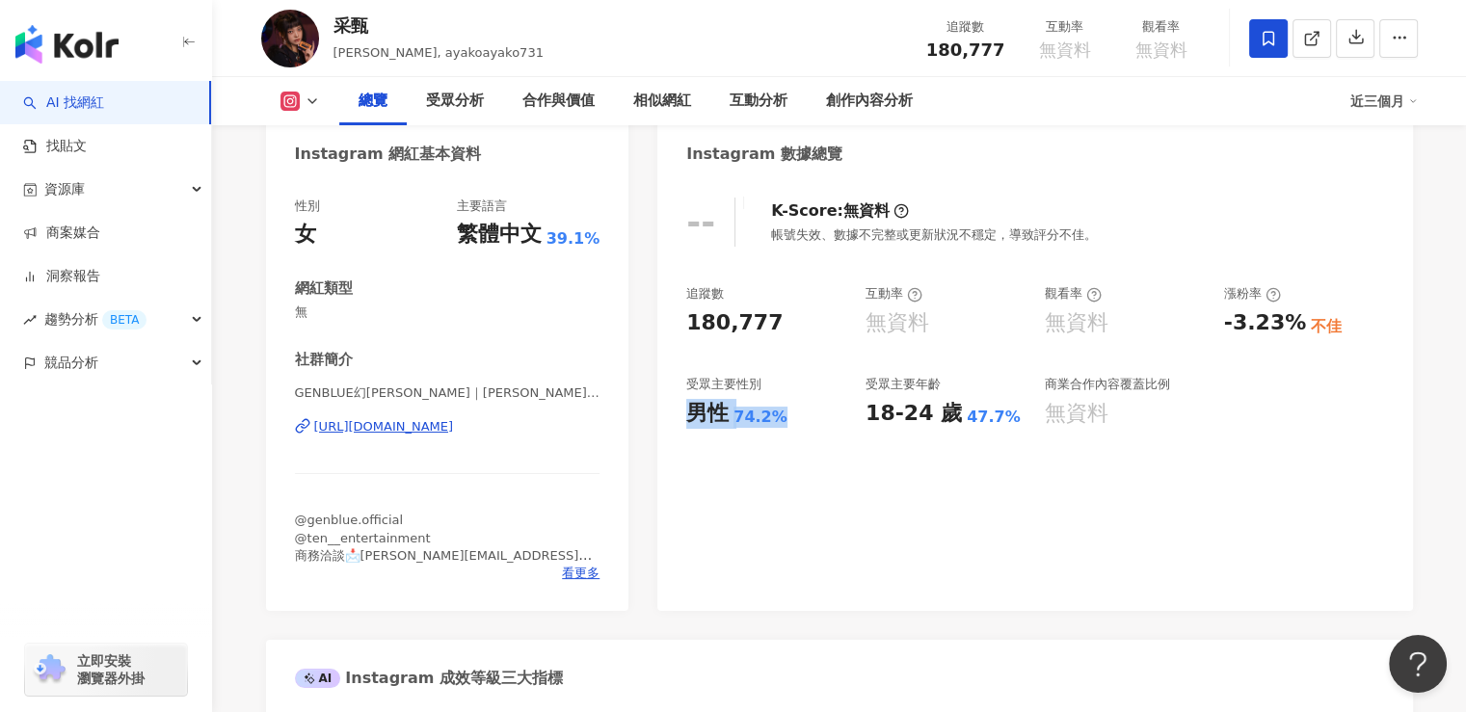
copy div "男性 74.2%"
drag, startPoint x: 864, startPoint y: 421, endPoint x: 1011, endPoint y: 416, distance: 146.6
click at [1011, 416] on div "18-24 歲 47.7%" at bounding box center [945, 414] width 160 height 30
copy div "18-24 歲 47.7%"
click at [1072, 497] on div "-- K-Score : 無資料 帳號失效、數據不完整或更新狀況不穩定，導致評分不佳。 追蹤數 180,777 互動率 無資料 觀看率 無資料 漲粉率 -3.…" at bounding box center [1034, 394] width 755 height 433
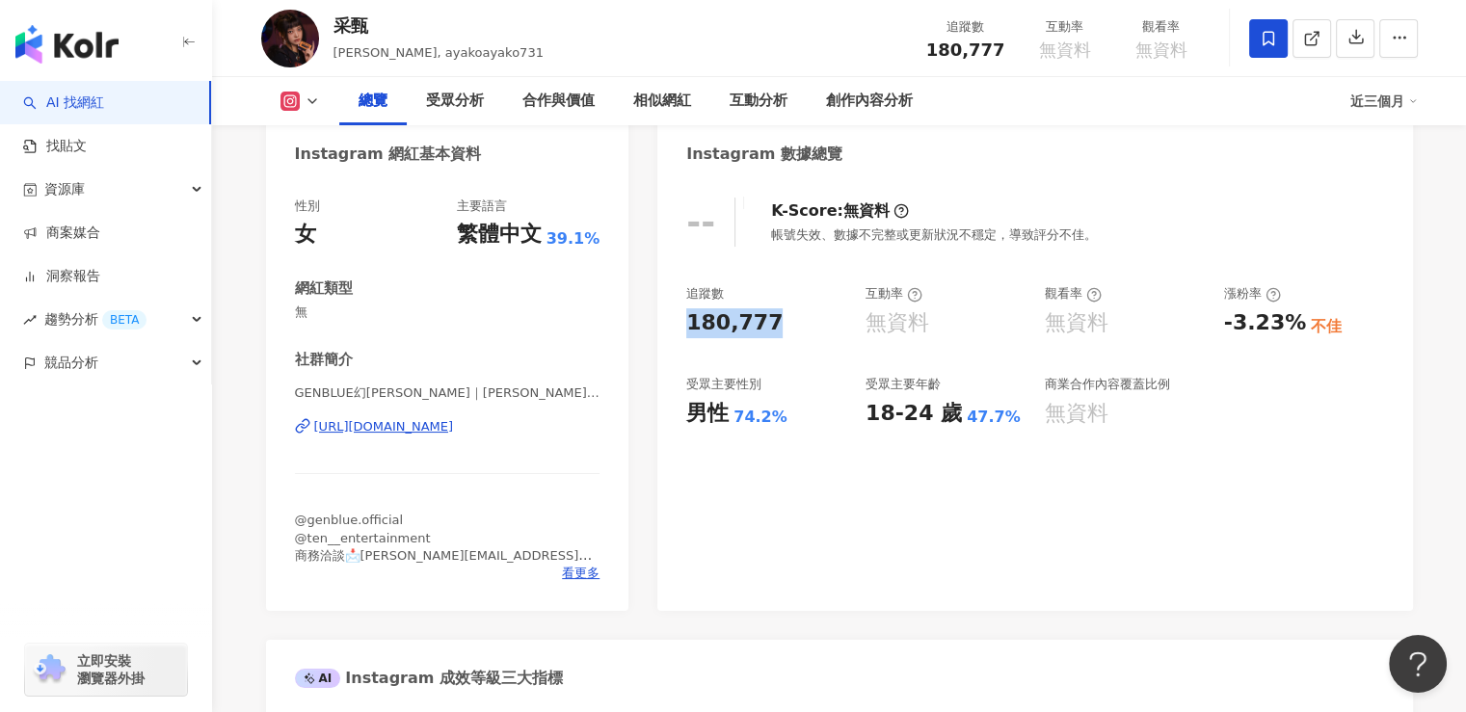
drag, startPoint x: 790, startPoint y: 324, endPoint x: 689, endPoint y: 325, distance: 101.2
click at [689, 325] on div "180,777" at bounding box center [766, 323] width 160 height 30
copy div "180,777"
click at [896, 516] on div "-- K-Score : 無資料 帳號失效、數據不完整或更新狀況不穩定，導致評分不佳。 追蹤數 180,777 互動率 無資料 觀看率 無資料 漲粉率 -3.…" at bounding box center [1034, 394] width 755 height 433
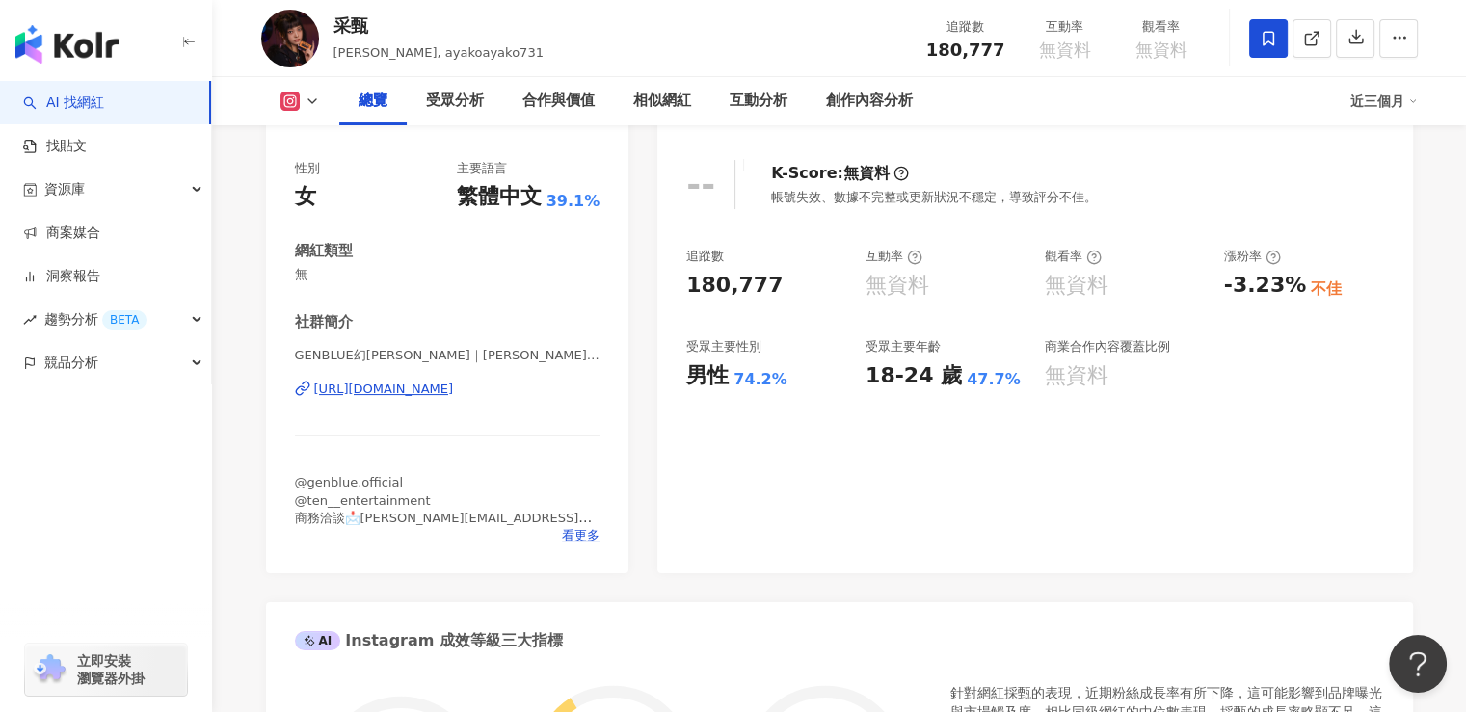
scroll to position [0, 0]
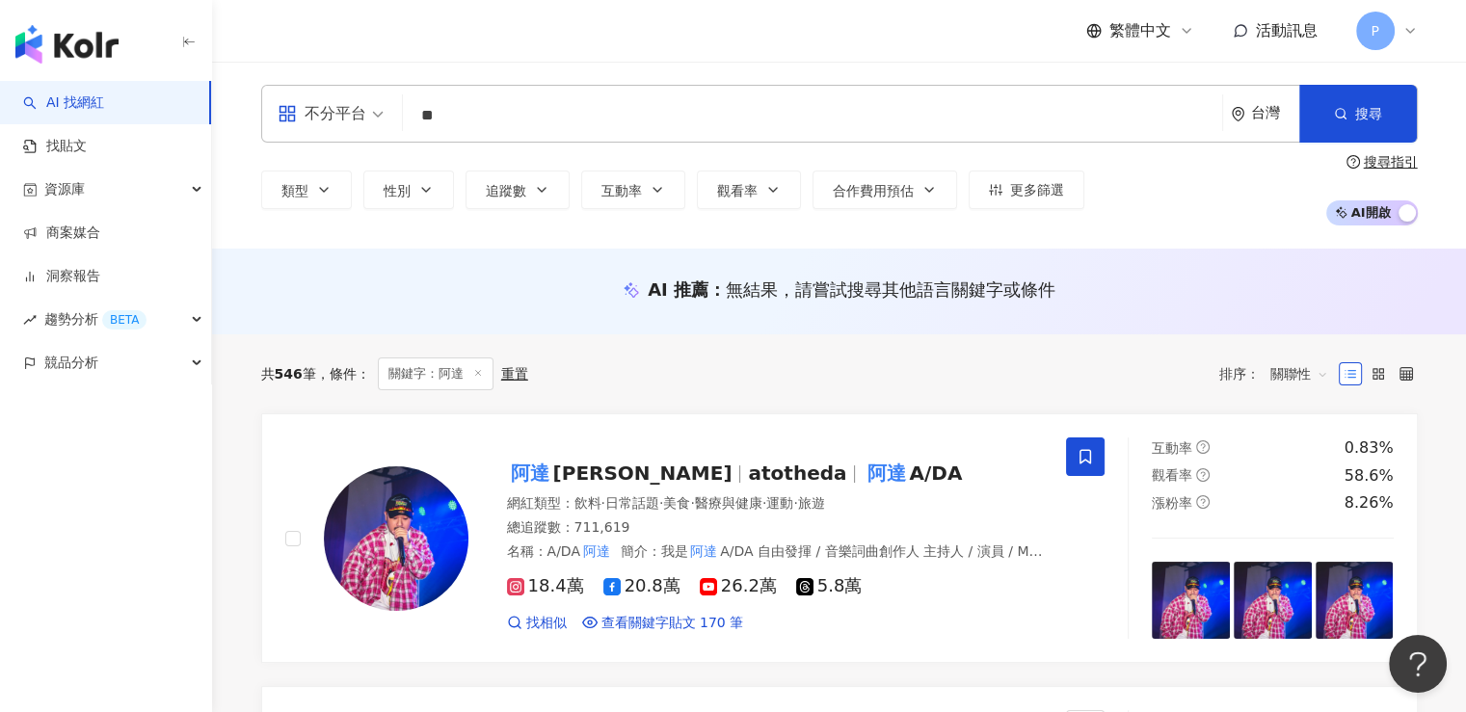
click at [1106, 103] on input "**" at bounding box center [813, 115] width 804 height 37
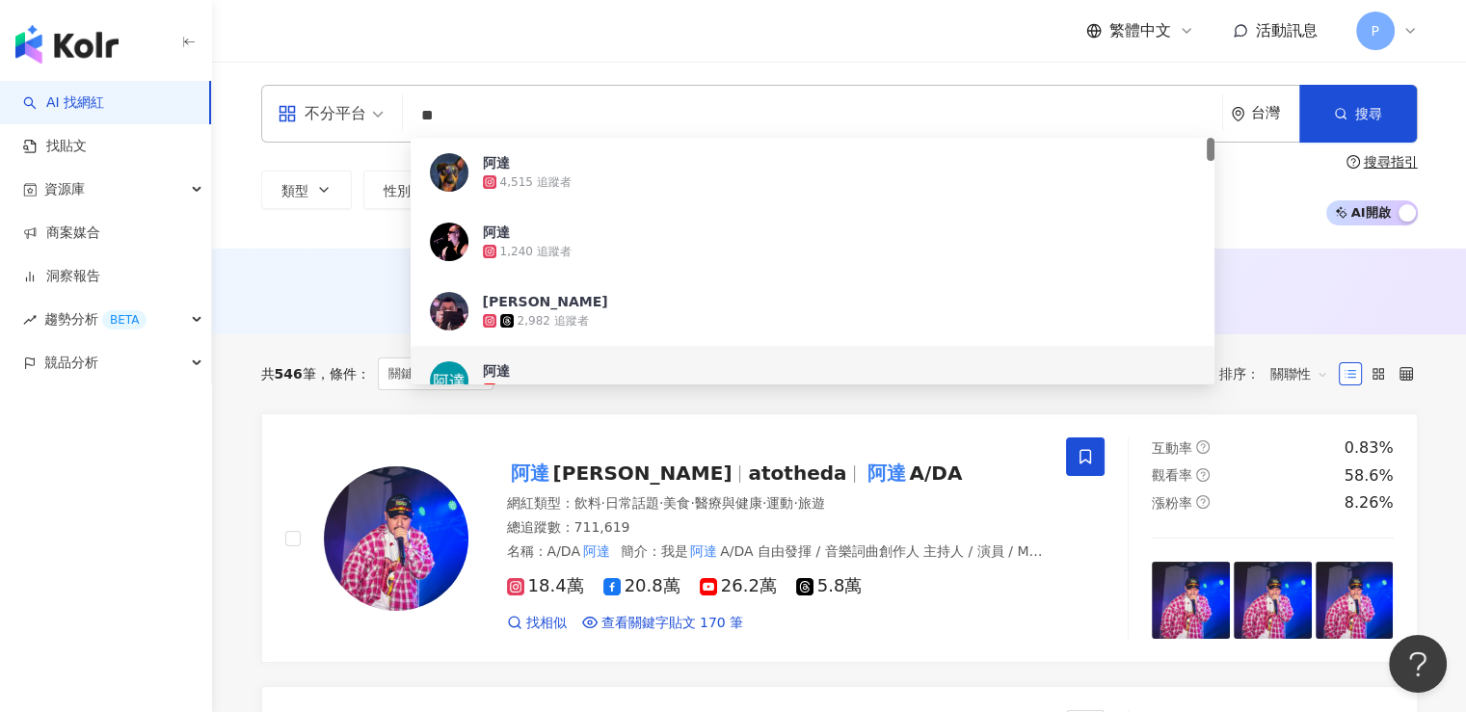
type input "*"
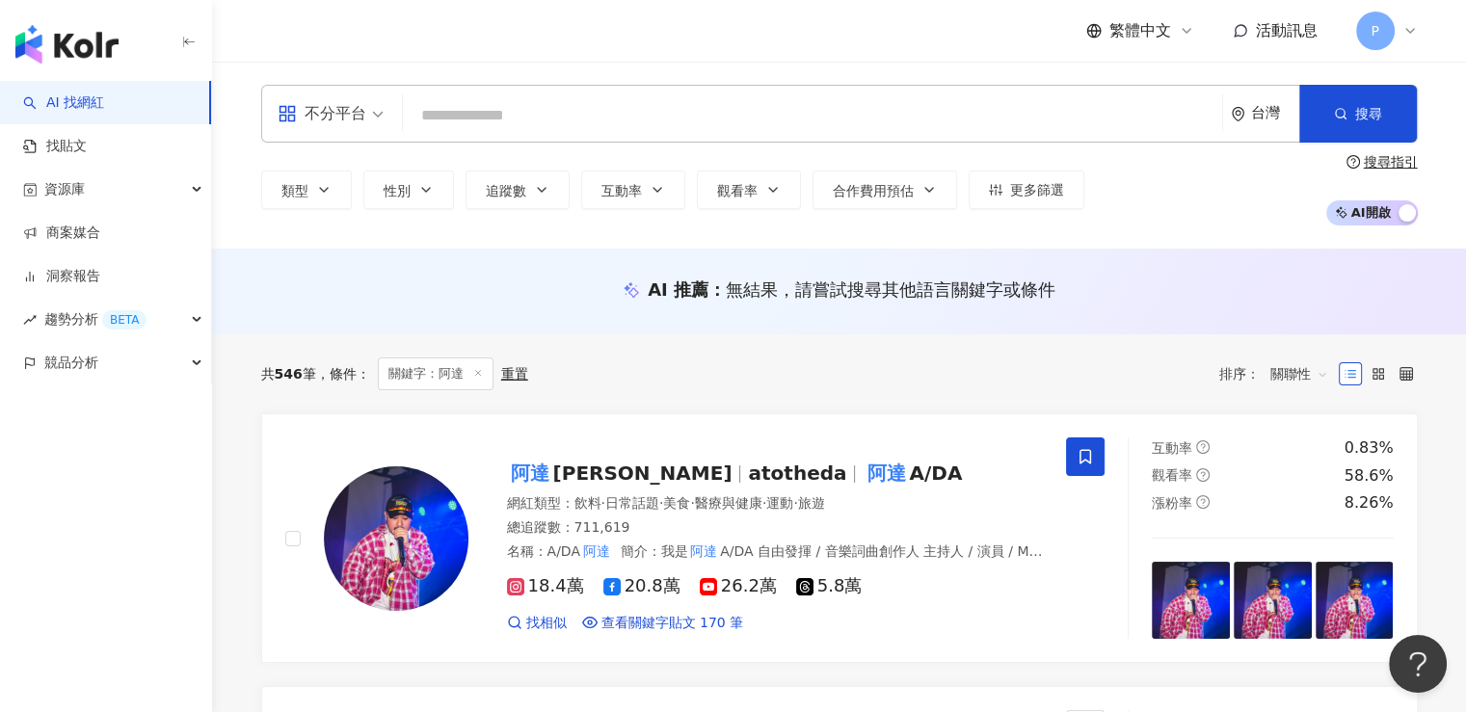
paste input "**********"
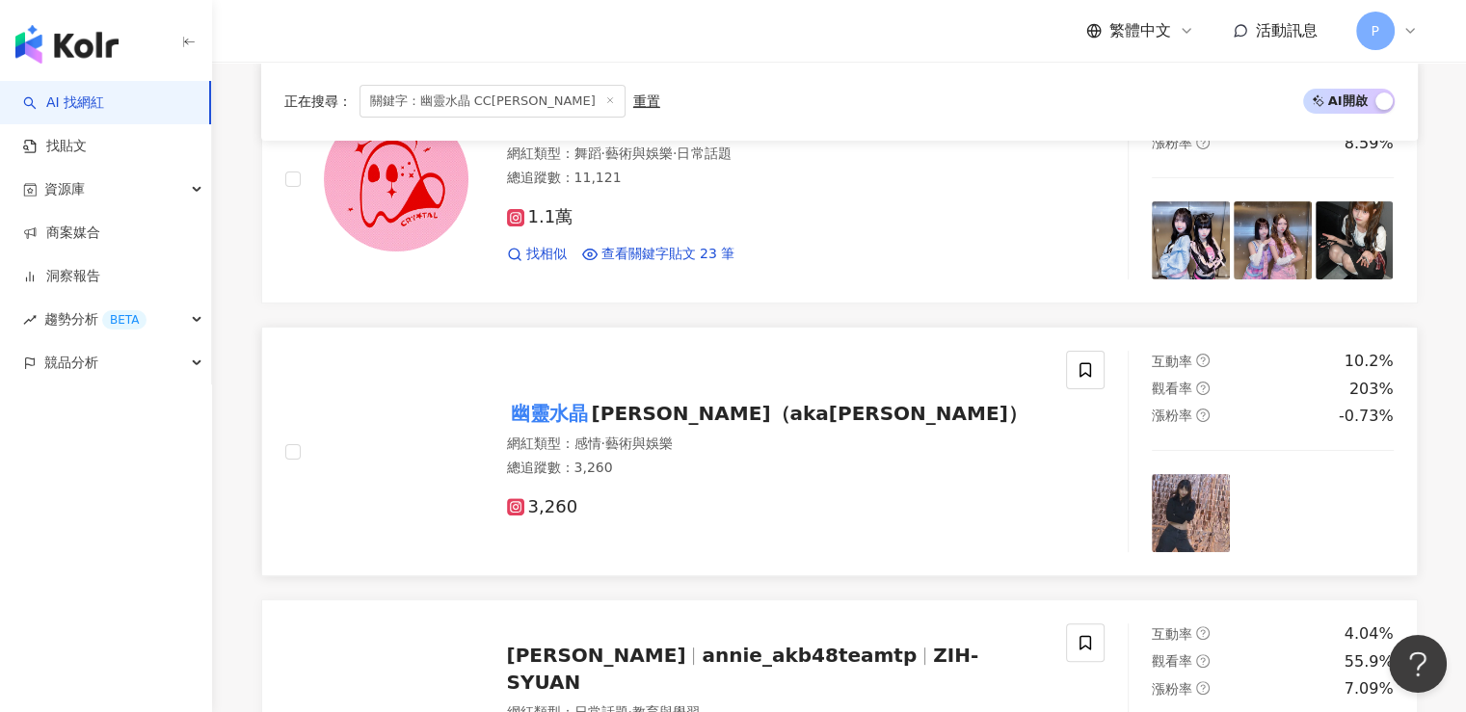
scroll to position [578, 0]
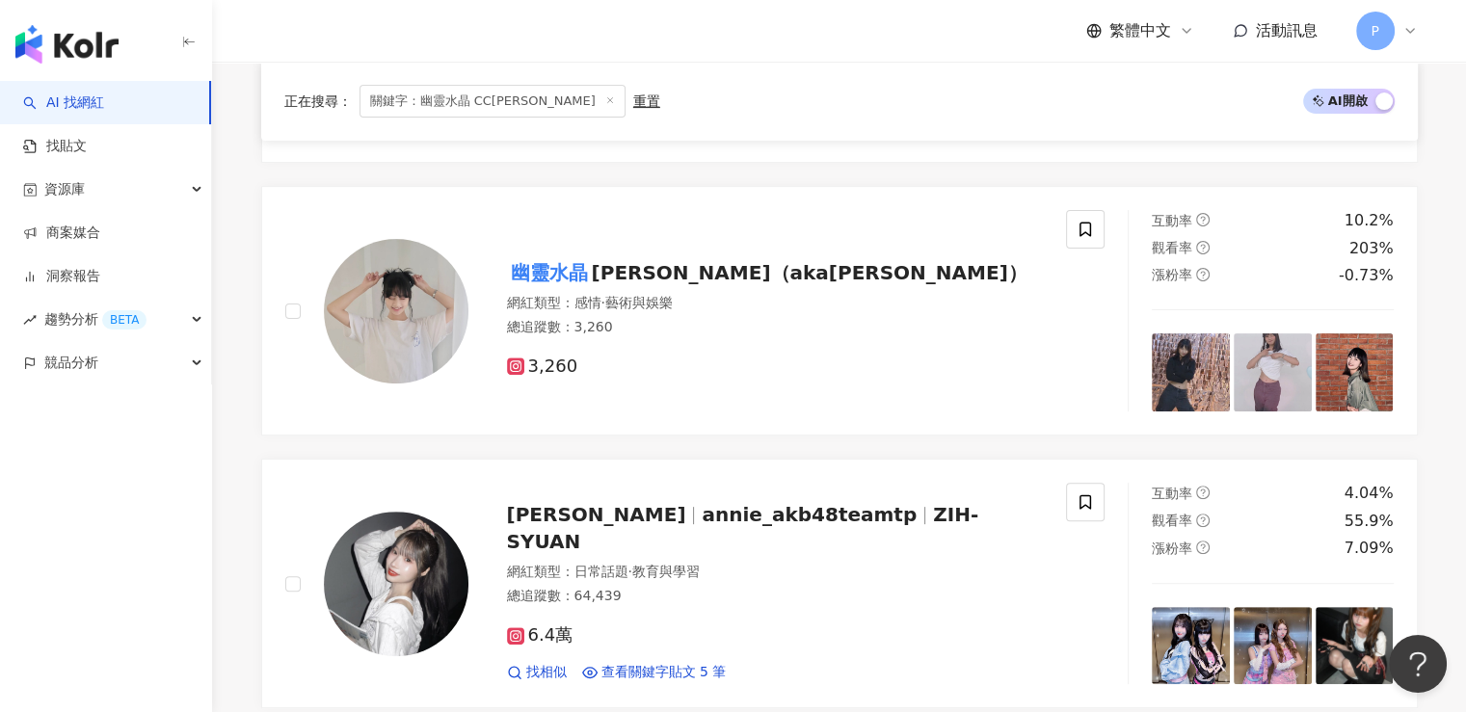
type input "**********"
click at [420, 106] on span "關鍵字：幽靈水晶 CC蔡昀希" at bounding box center [492, 101] width 266 height 33
click at [607, 101] on line at bounding box center [609, 100] width 5 height 5
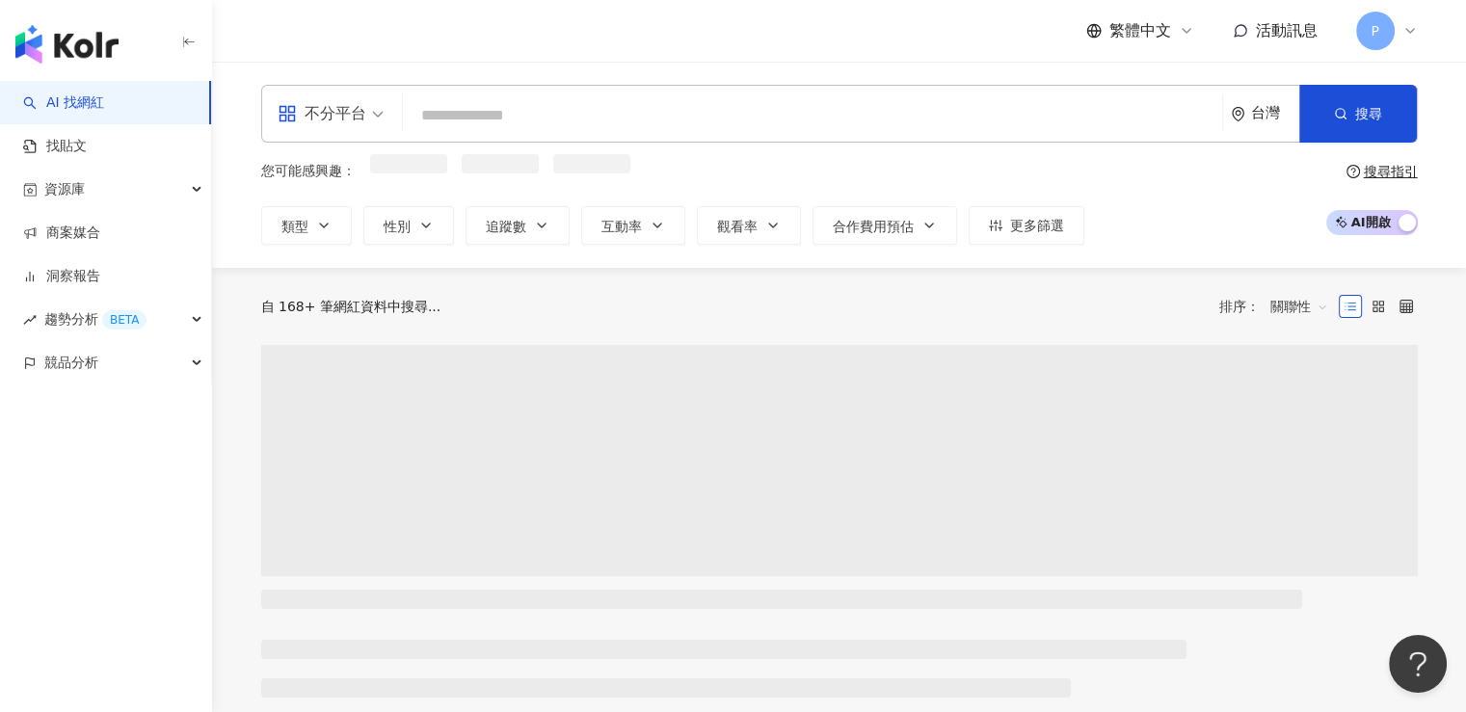
click at [676, 121] on input "search" at bounding box center [813, 115] width 804 height 37
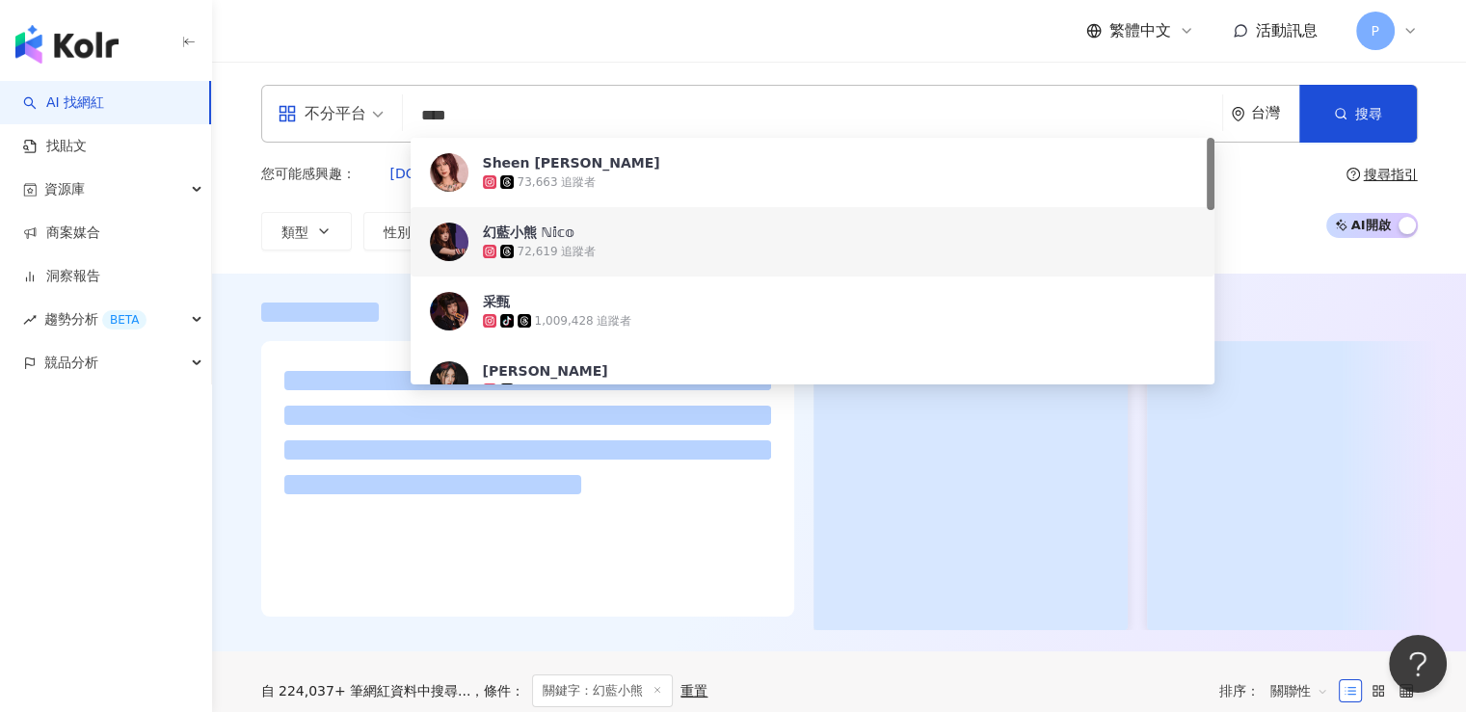
type input "****"
click at [227, 240] on div "不分平台 **** 台灣 搜尋 d04929d5-6680-4f8f-9252-71e1a2ef97c5 962f2c91-7489-4806-9bef-37…" at bounding box center [839, 168] width 1254 height 212
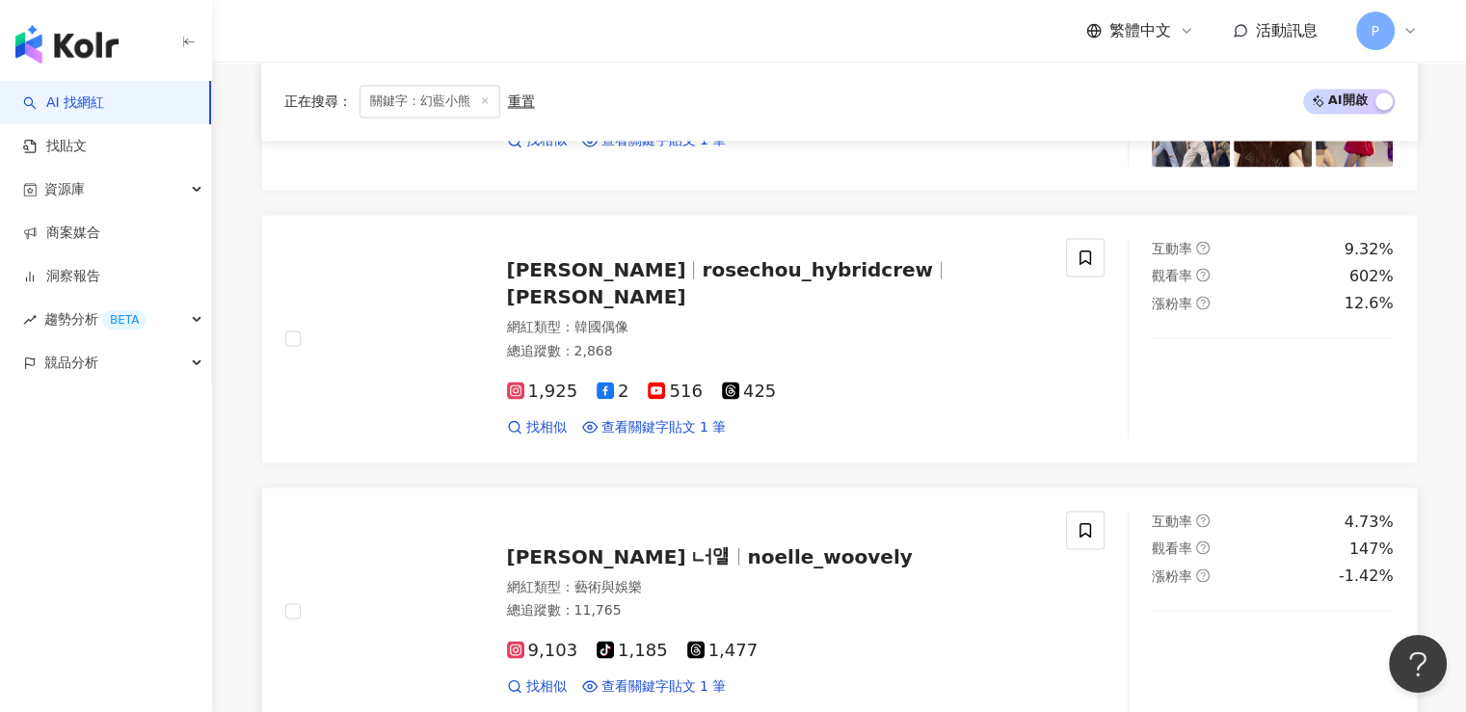
scroll to position [3566, 0]
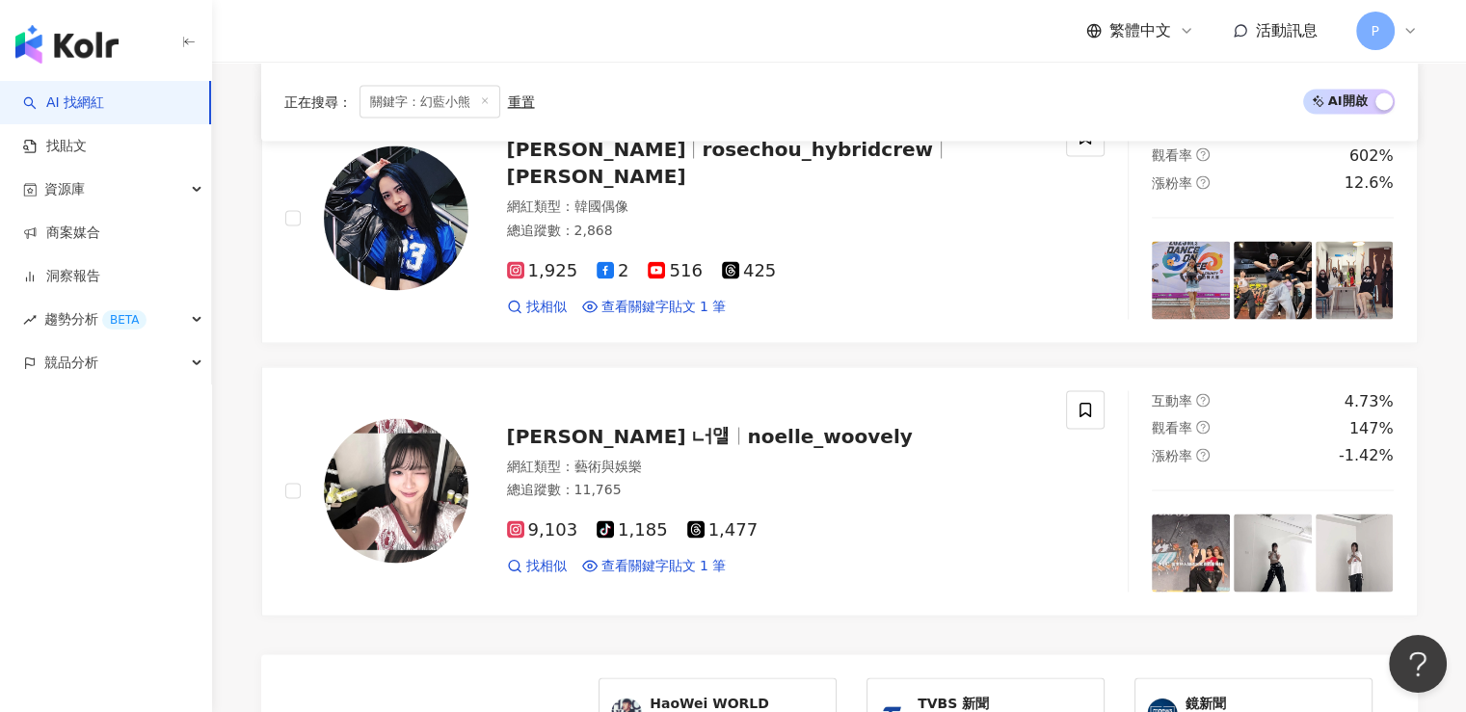
click at [480, 101] on icon at bounding box center [485, 100] width 10 height 10
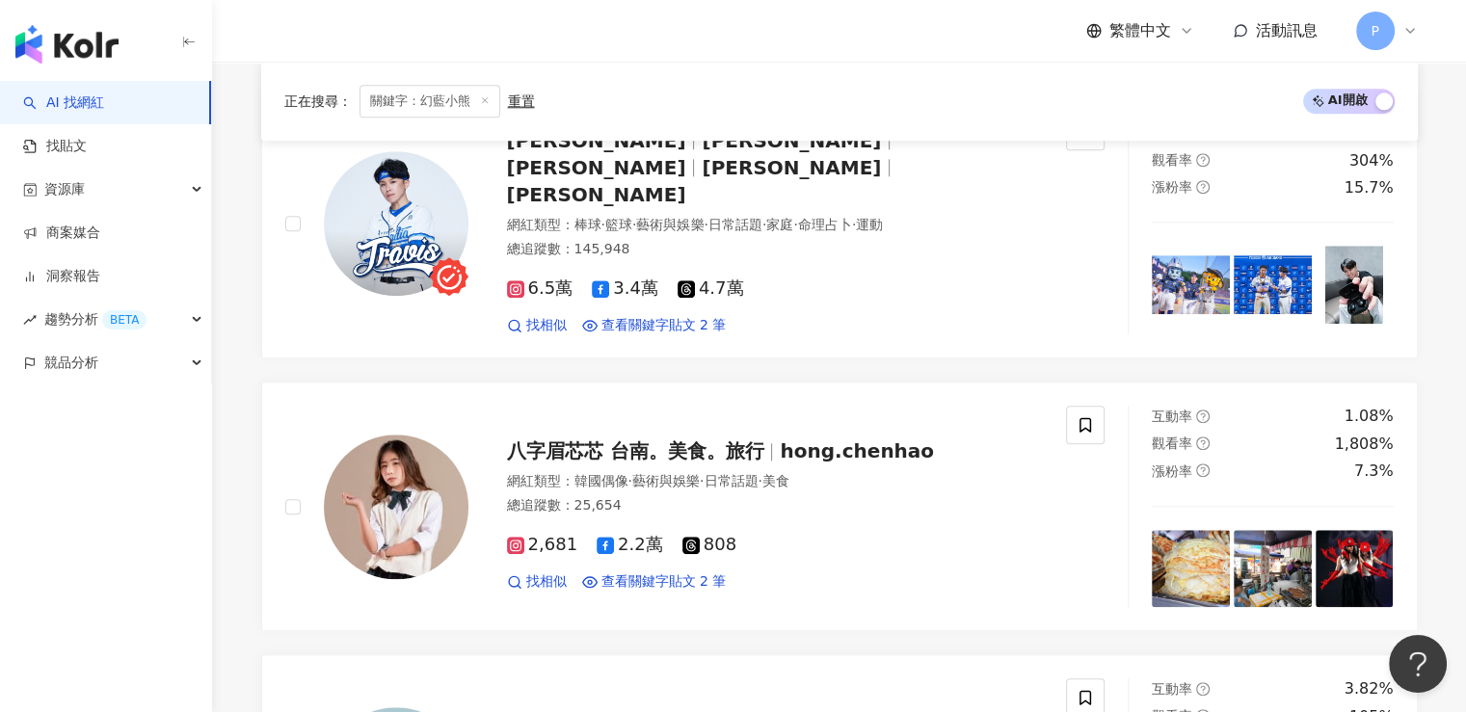
click at [482, 100] on icon at bounding box center [485, 100] width 10 height 10
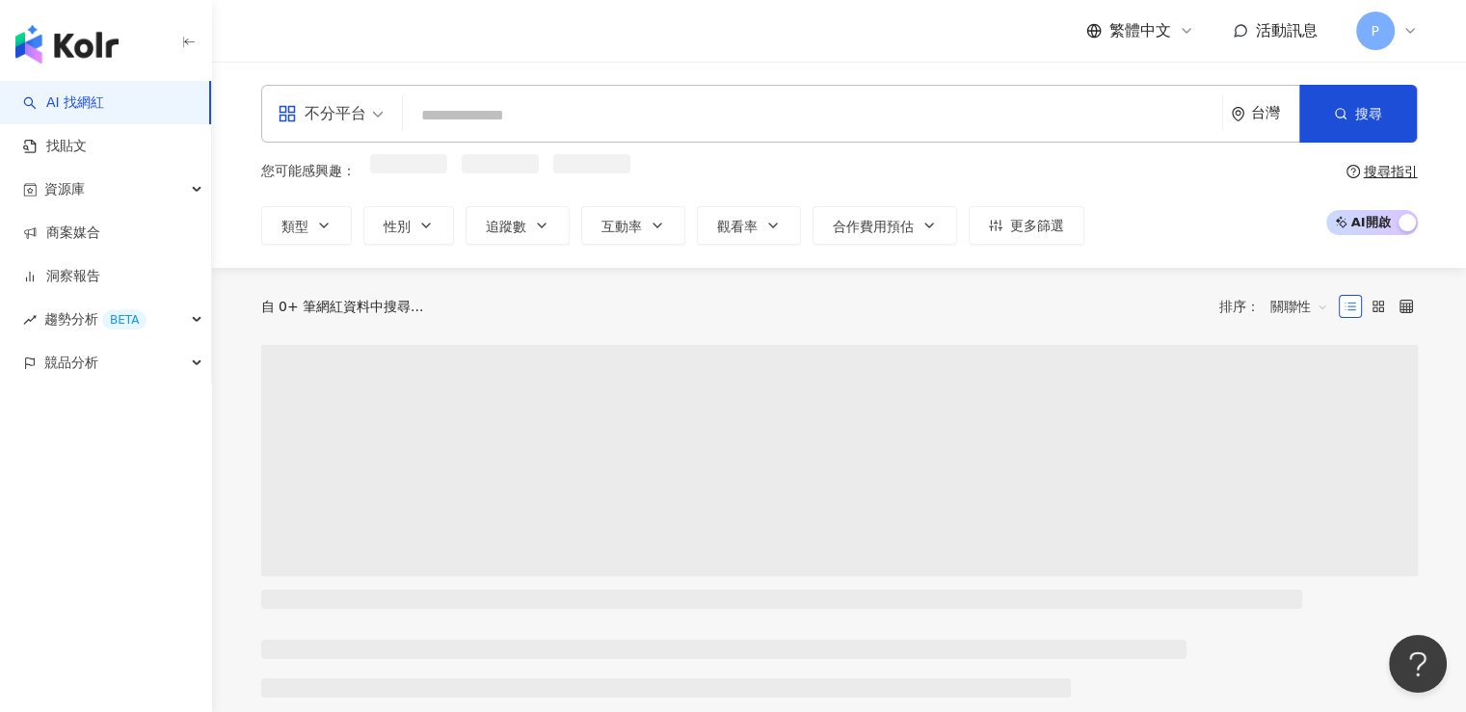
click at [510, 97] on input "search" at bounding box center [813, 115] width 804 height 37
paste input "*********"
type input "*********"
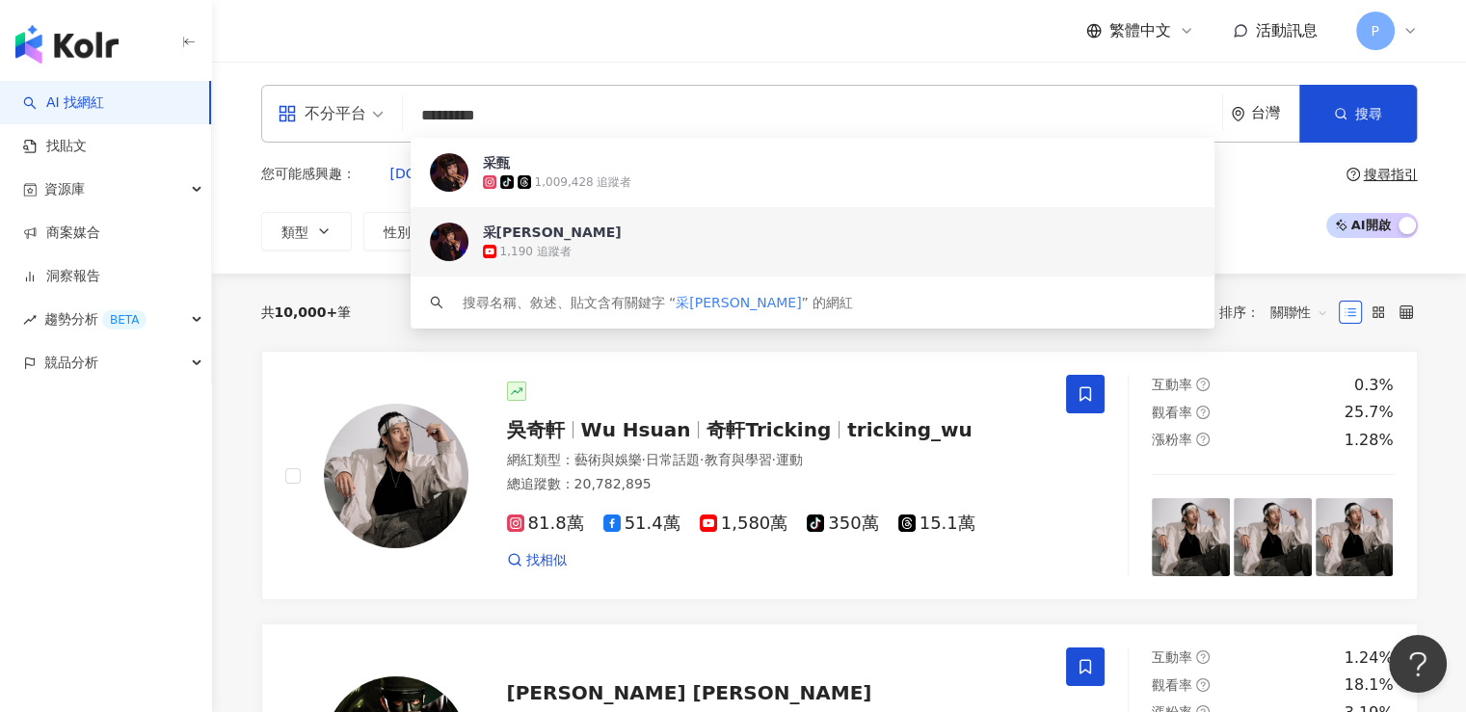
click at [592, 236] on span "采甄🦈AYAKO" at bounding box center [802, 232] width 639 height 19
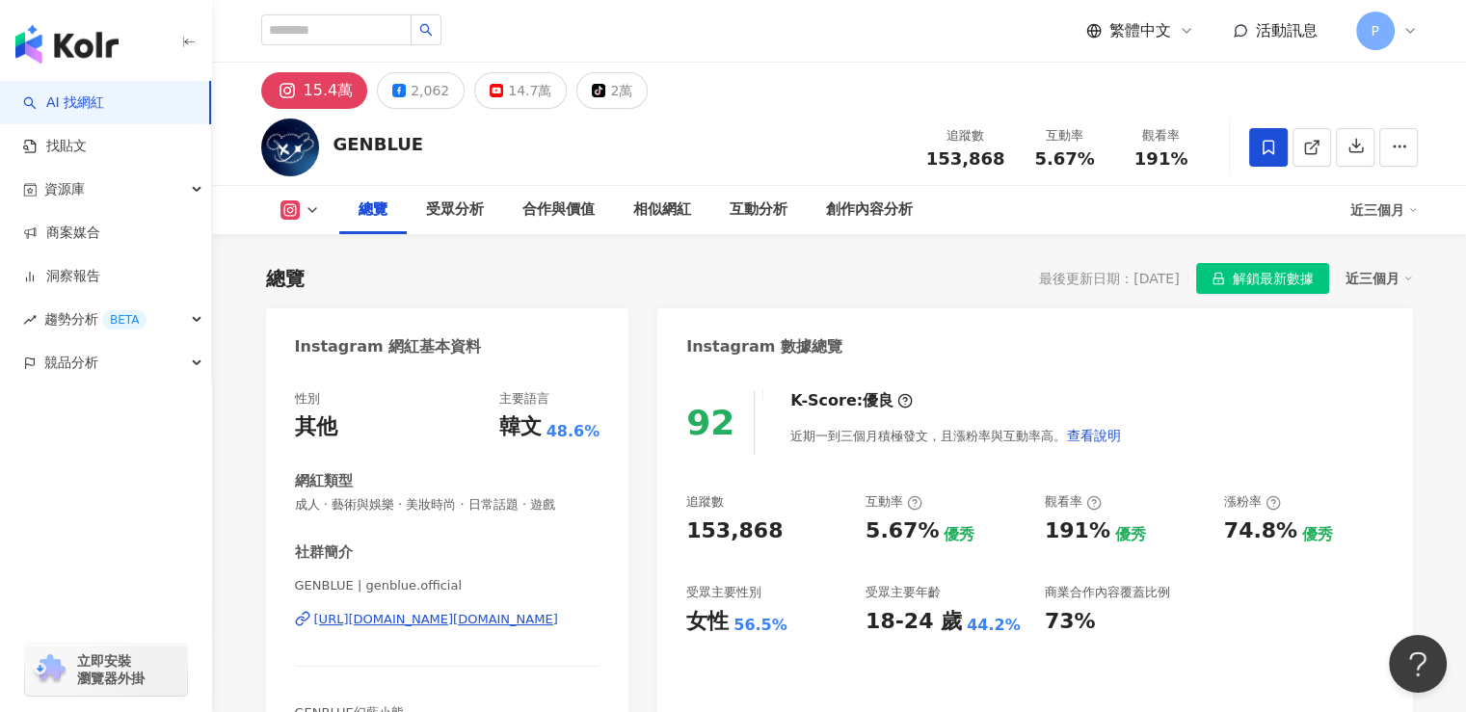
scroll to position [96, 0]
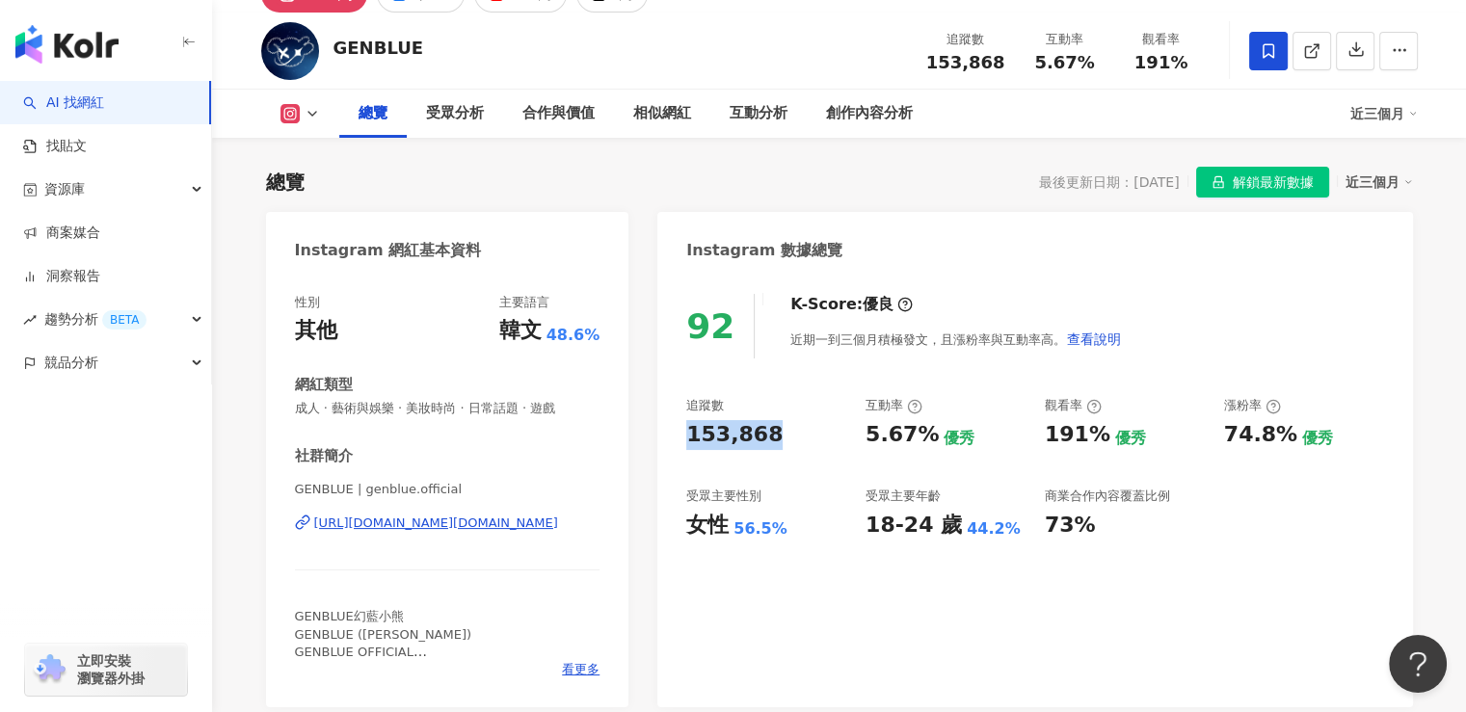
drag, startPoint x: 807, startPoint y: 431, endPoint x: 678, endPoint y: 430, distance: 128.2
click at [678, 430] on div "92 K-Score : 優良 近期一到三個月積極發文，且漲粉率與互動率高。 查看說明 追蹤數 153,868 互動率 5.67% 優秀 觀看率 191% 優…" at bounding box center [1034, 491] width 755 height 433
copy div "153,868"
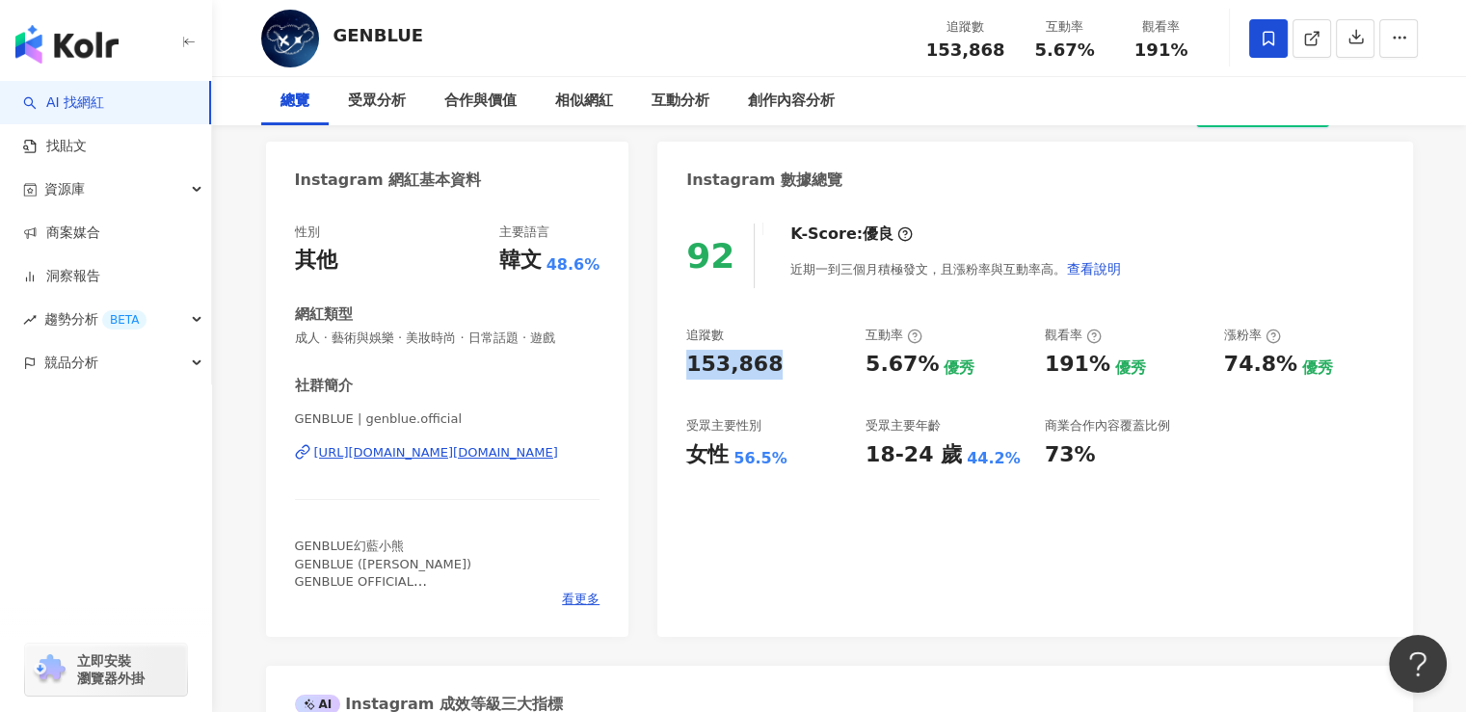
scroll to position [0, 0]
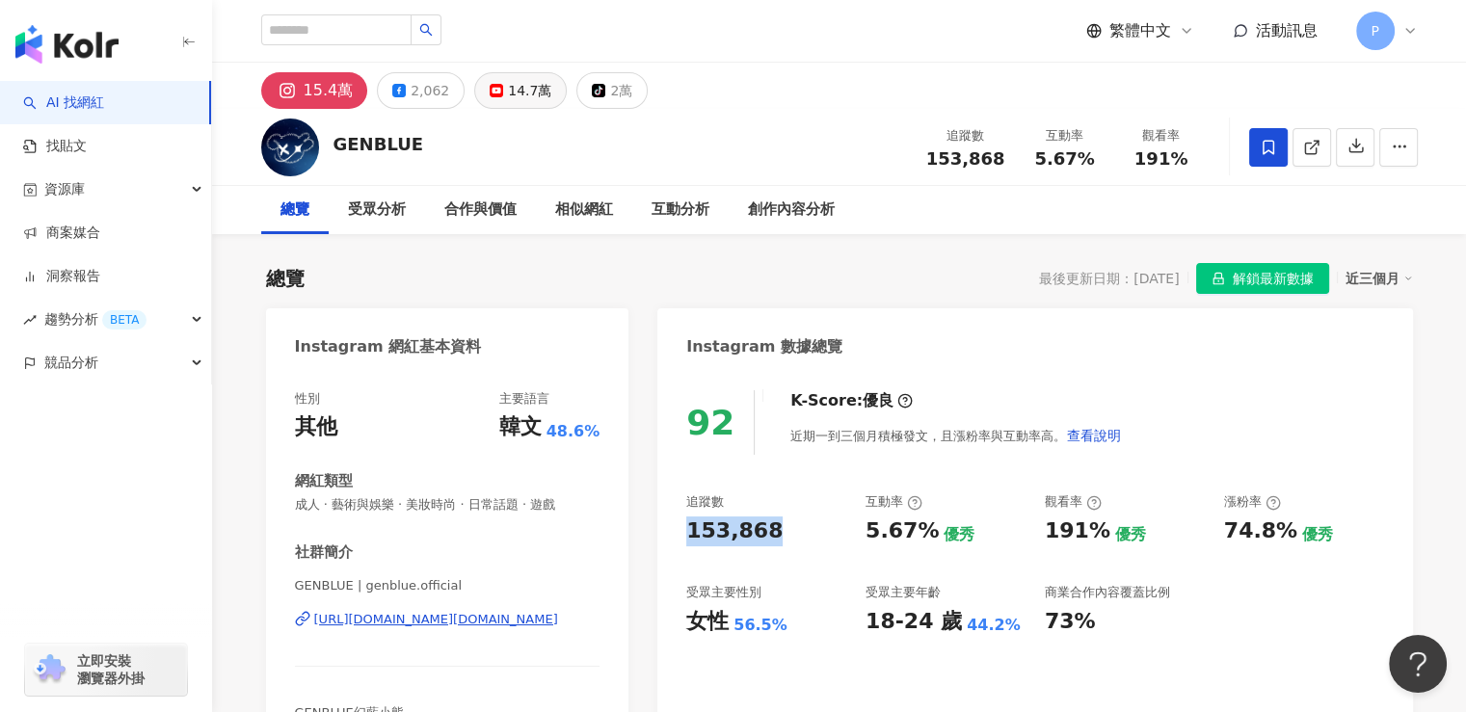
click at [517, 91] on div "14.7萬" at bounding box center [529, 90] width 43 height 27
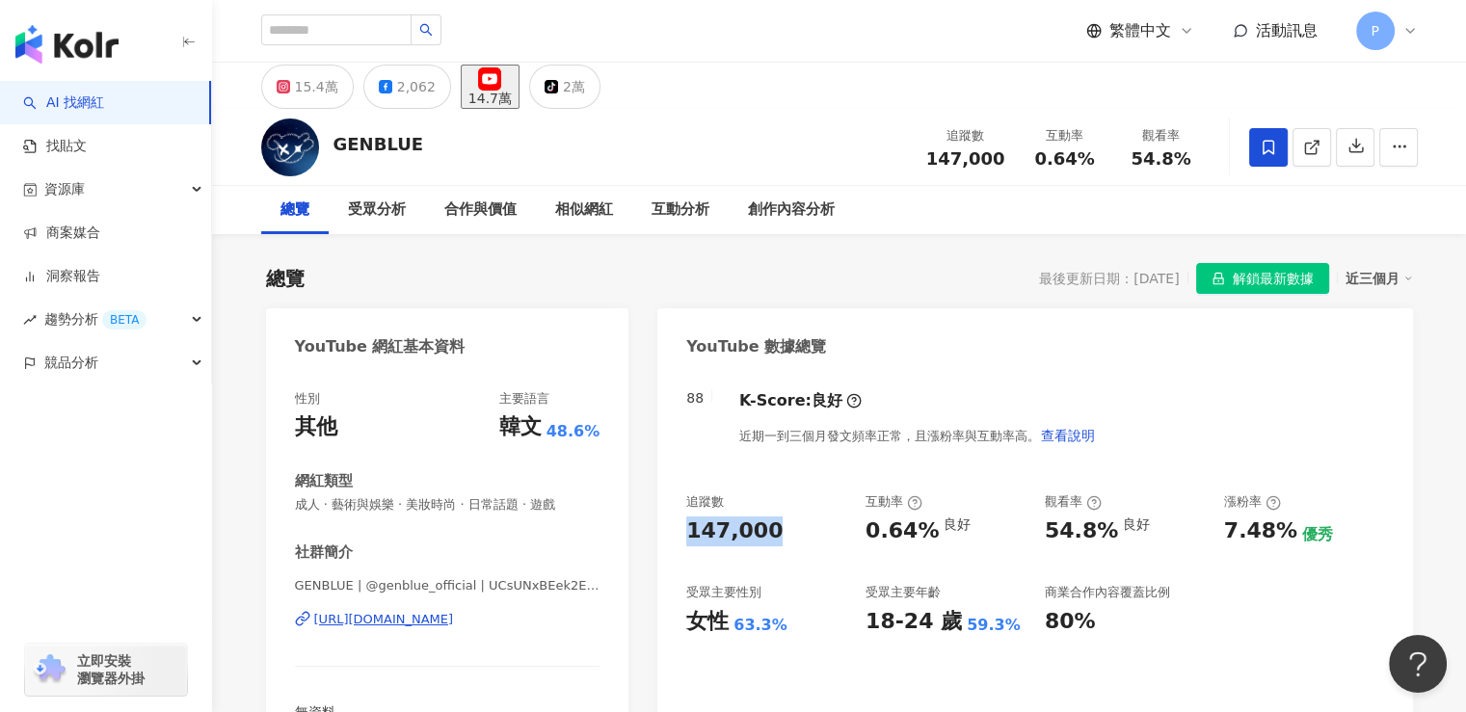
click at [512, 91] on div "14.7萬" at bounding box center [489, 98] width 43 height 15
drag, startPoint x: 785, startPoint y: 423, endPoint x: 672, endPoint y: 433, distance: 113.2
click at [672, 433] on div "88 K-Score : 良好 近期一到三個月發文頻率正常，且漲粉率與互動率高。 查看說明 追蹤數 147,000 互動率 0.64% 良好 觀看率 54.8…" at bounding box center [1034, 569] width 755 height 396
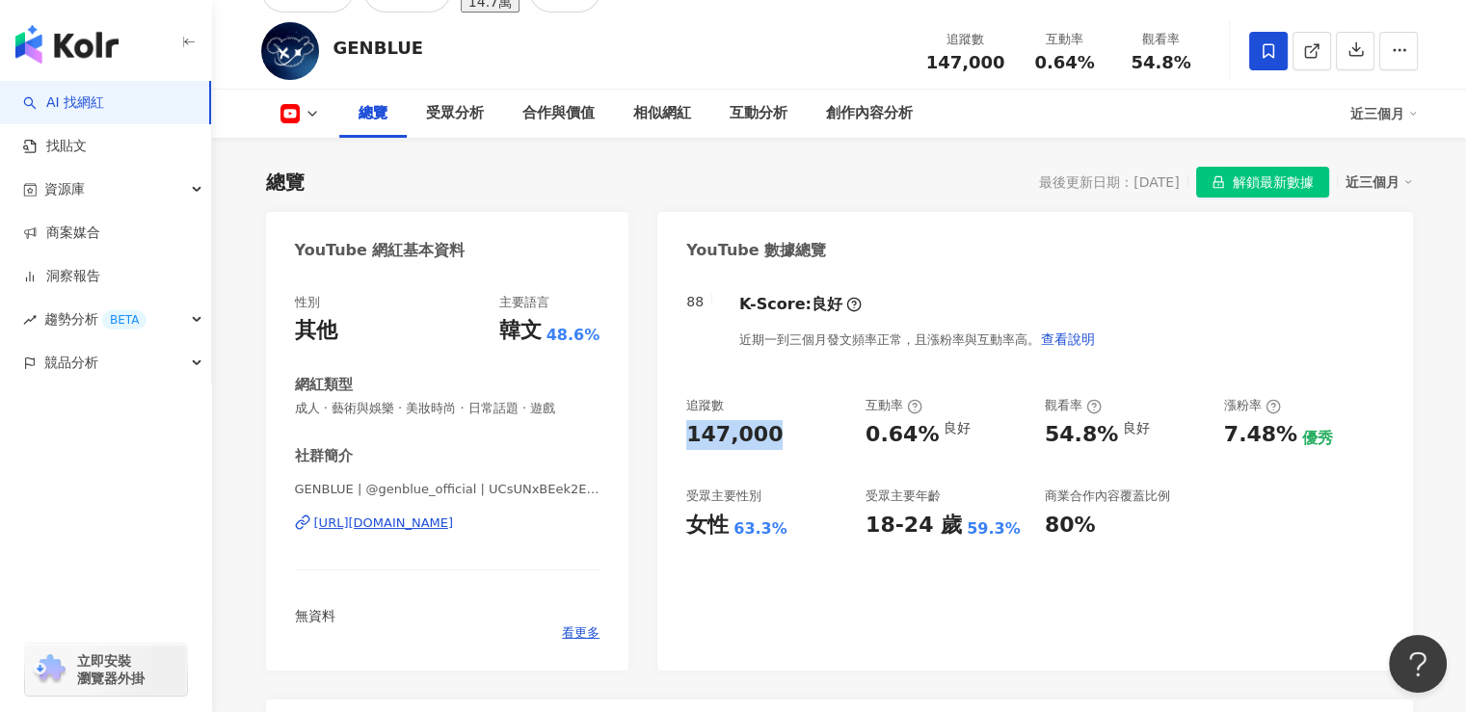
drag, startPoint x: 820, startPoint y: 510, endPoint x: 693, endPoint y: 536, distance: 129.9
click at [820, 511] on div "女性 63.3%" at bounding box center [766, 526] width 160 height 30
drag, startPoint x: 685, startPoint y: 529, endPoint x: 696, endPoint y: 528, distance: 10.6
click at [726, 527] on div "88 K-Score : 良好 近期一到三個月發文頻率正常，且漲粉率與互動率高。 查看說明 追蹤數 147,000 互動率 0.64% 良好 觀看率 54.8…" at bounding box center [1034, 473] width 755 height 396
click at [727, 528] on div "女性" at bounding box center [707, 526] width 42 height 30
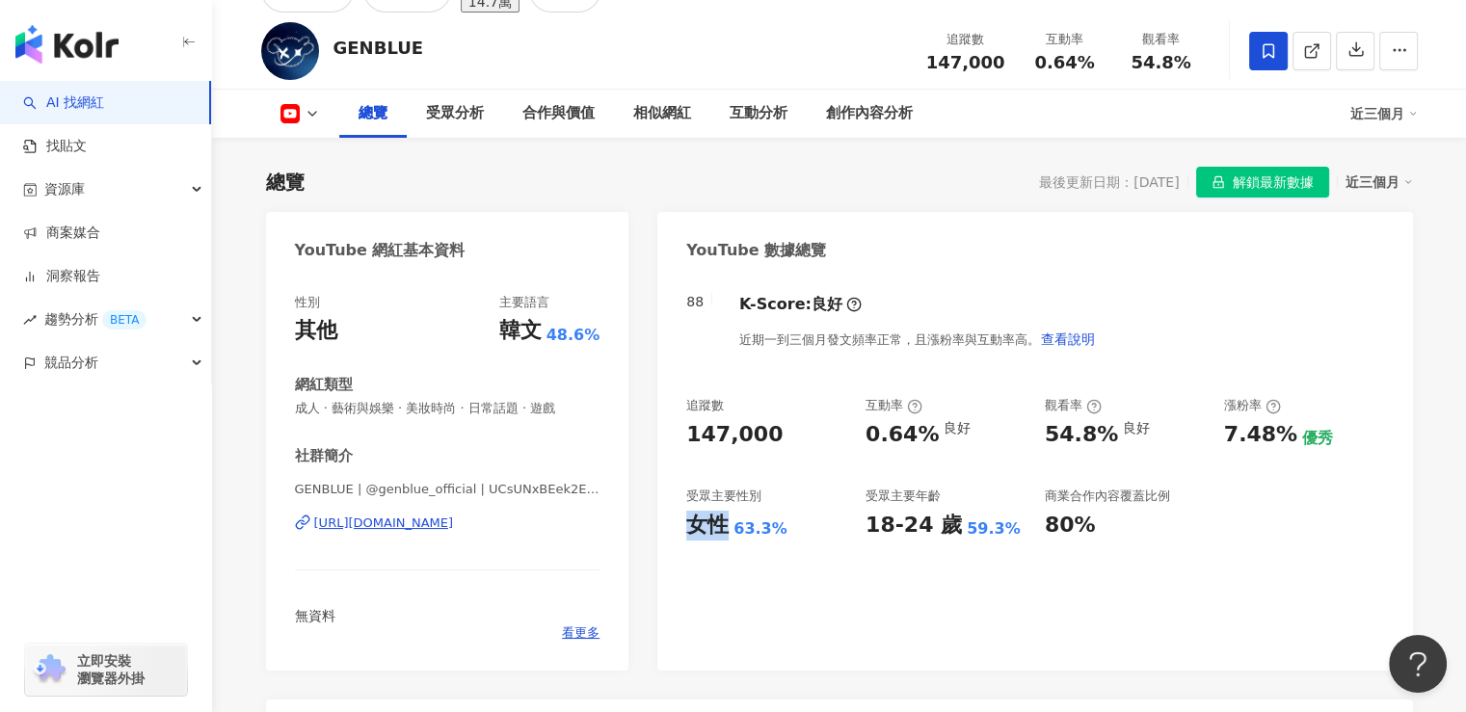
click at [693, 528] on div "女性" at bounding box center [707, 526] width 42 height 30
drag, startPoint x: 686, startPoint y: 529, endPoint x: 779, endPoint y: 533, distance: 92.6
click at [779, 533] on div "女性 63.3%" at bounding box center [766, 526] width 160 height 30
copy div "女性 63.3%"
click at [991, 595] on div "88 K-Score : 良好 近期一到三個月發文頻率正常，且漲粉率與互動率高。 查看說明 追蹤數 147,000 互動率 0.64% 良好 觀看率 54.8…" at bounding box center [1034, 473] width 755 height 396
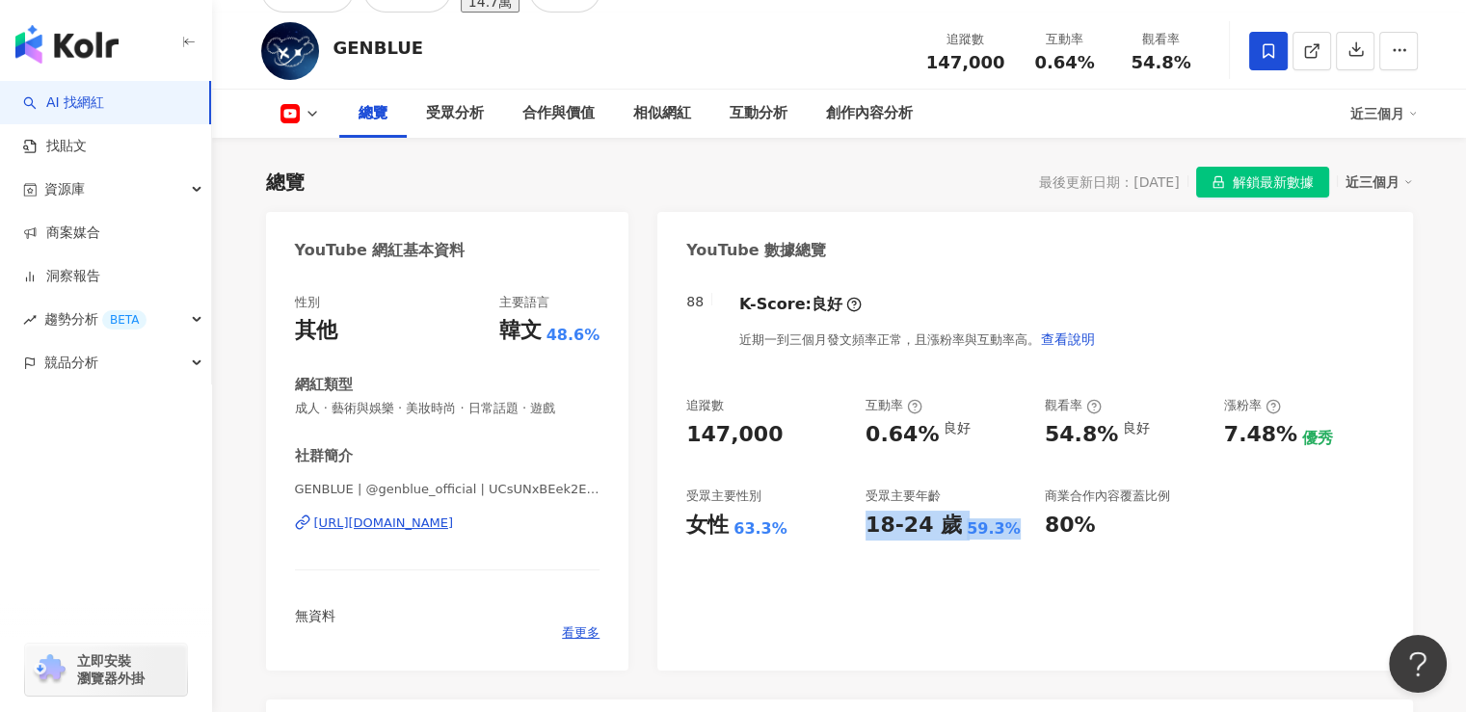
drag, startPoint x: 867, startPoint y: 529, endPoint x: 1023, endPoint y: 528, distance: 155.2
click at [1023, 528] on div "18-24 歲 59.3%" at bounding box center [945, 526] width 160 height 30
copy div "18-24 歲 59.3%"
click at [987, 602] on div "88 K-Score : 良好 近期一到三個月發文頻率正常，且漲粉率與互動率高。 查看說明 追蹤數 147,000 互動率 0.64% 良好 觀看率 54.8…" at bounding box center [1034, 473] width 755 height 396
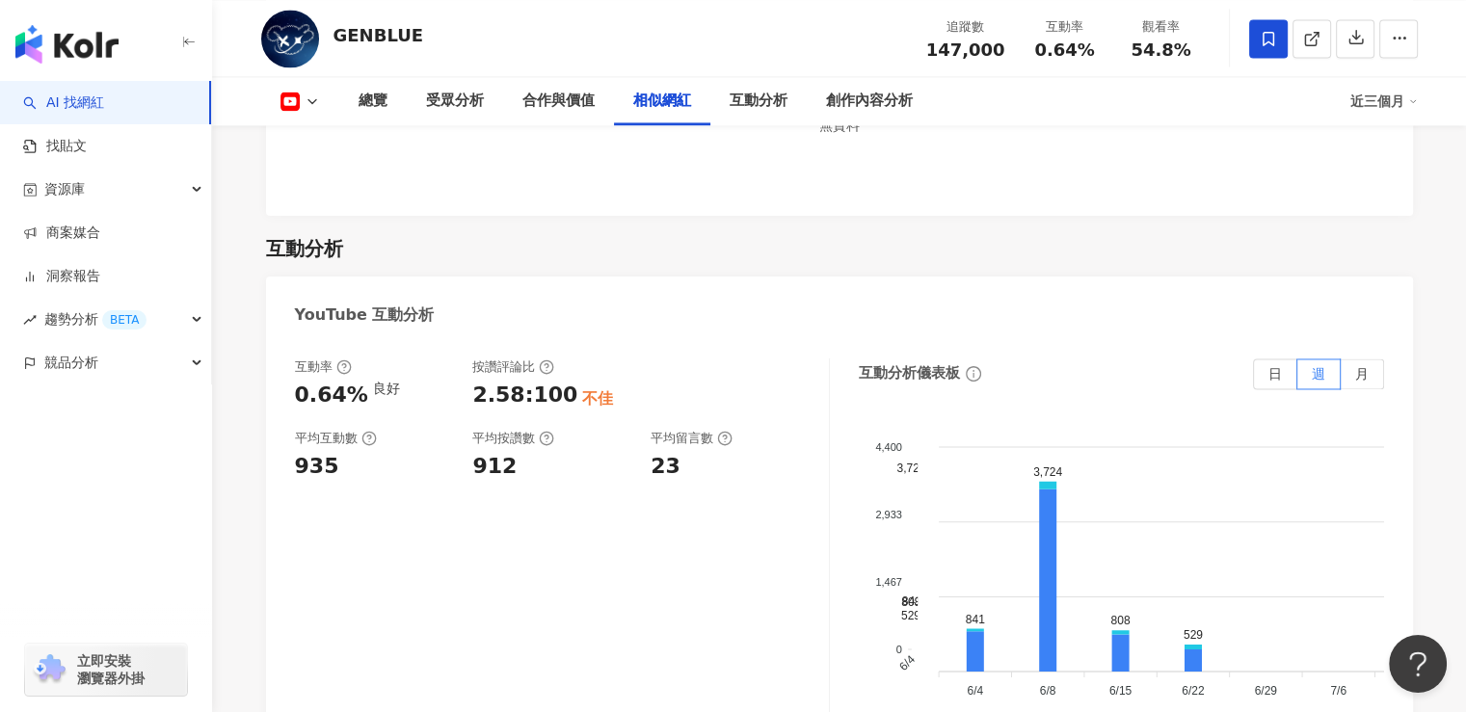
scroll to position [3084, 0]
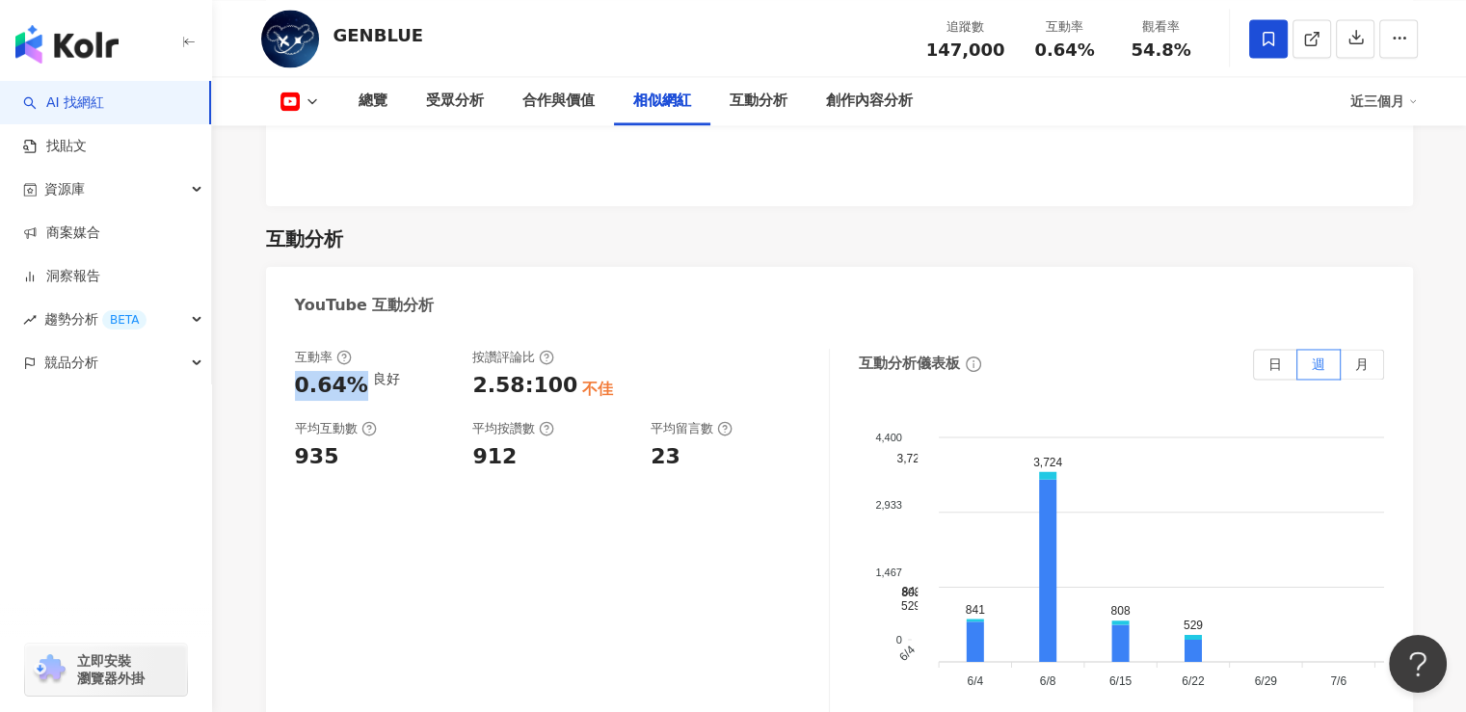
drag, startPoint x: 303, startPoint y: 372, endPoint x: 357, endPoint y: 380, distance: 54.5
click at [357, 380] on div "互動率 0.64% 良好 按讚評論比 2.58:100 不佳 平均互動數 935 平均按讚數 912 平均留言數 23 互動分析儀表板 日 週 月 4,400…" at bounding box center [839, 547] width 1147 height 434
copy div "0.64%"
click at [553, 537] on div "互動率 0.64% 良好 按讚評論比 2.58:100 不佳 平均互動數 935 平均按讚數 912 平均留言數 23" at bounding box center [562, 542] width 535 height 386
click at [276, 437] on div "互動率 0.64% 良好 按讚評論比 2.58:100 不佳 平均互動數 935 平均按讚數 912 平均留言數 23 互動分析儀表板 日 週 月 4,400…" at bounding box center [839, 547] width 1147 height 434
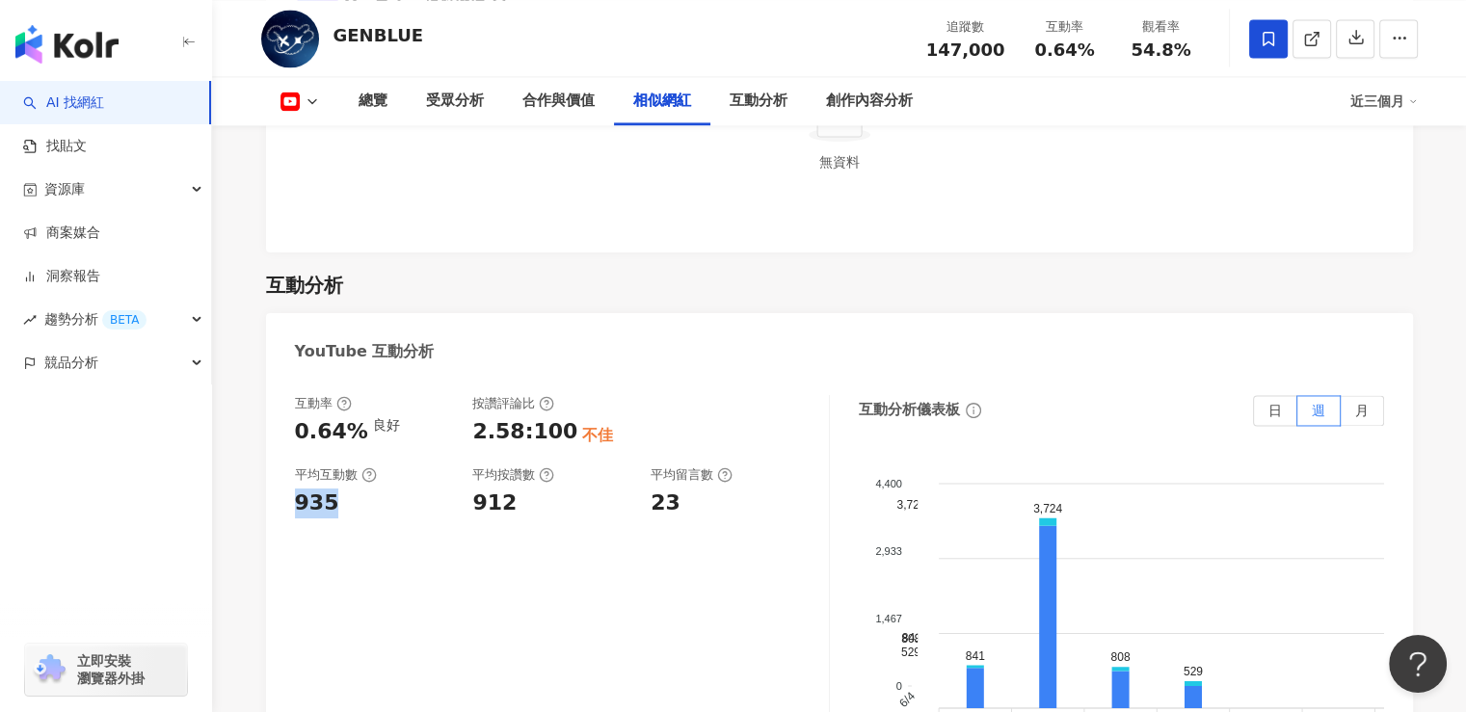
scroll to position [2988, 0]
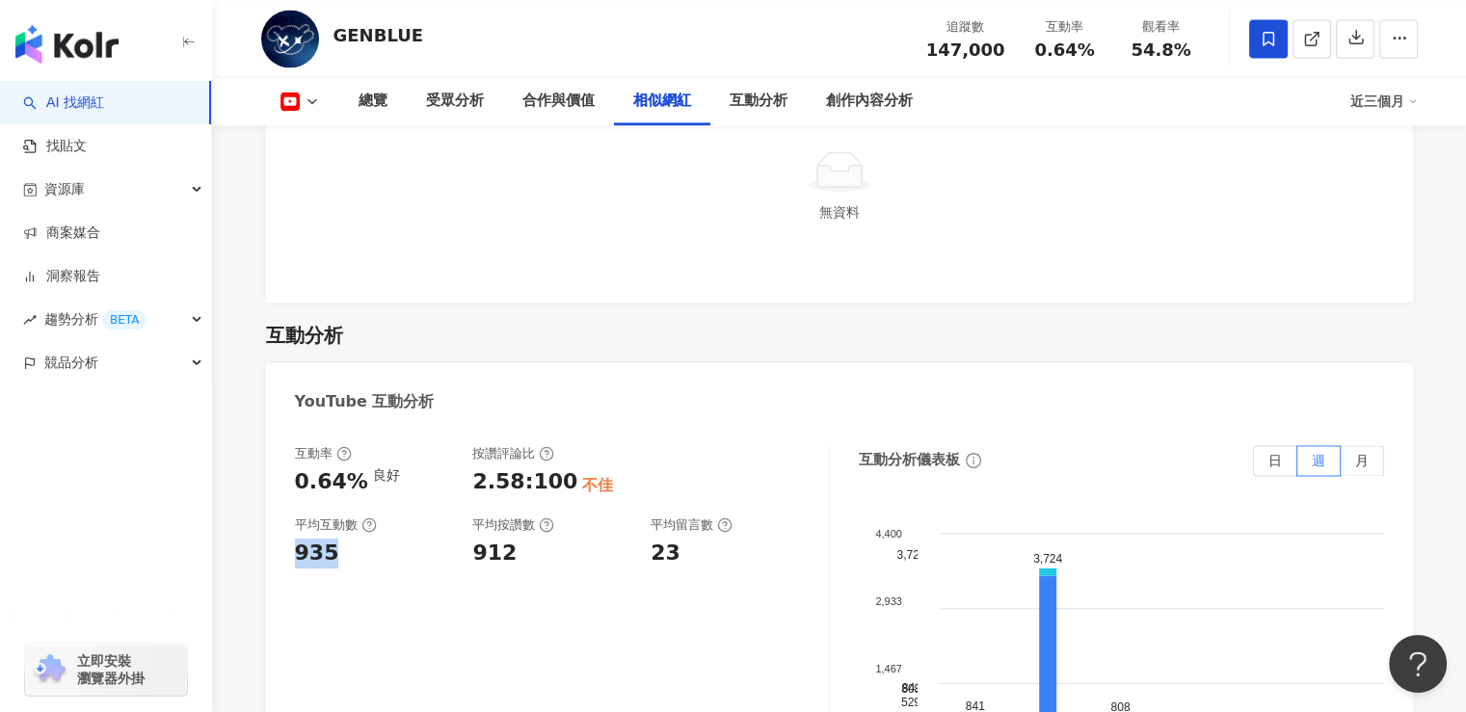
click at [386, 550] on div "935" at bounding box center [374, 554] width 159 height 30
drag, startPoint x: 332, startPoint y: 543, endPoint x: 299, endPoint y: 536, distance: 33.5
click at [299, 539] on div "935" at bounding box center [374, 554] width 159 height 30
copy div "935"
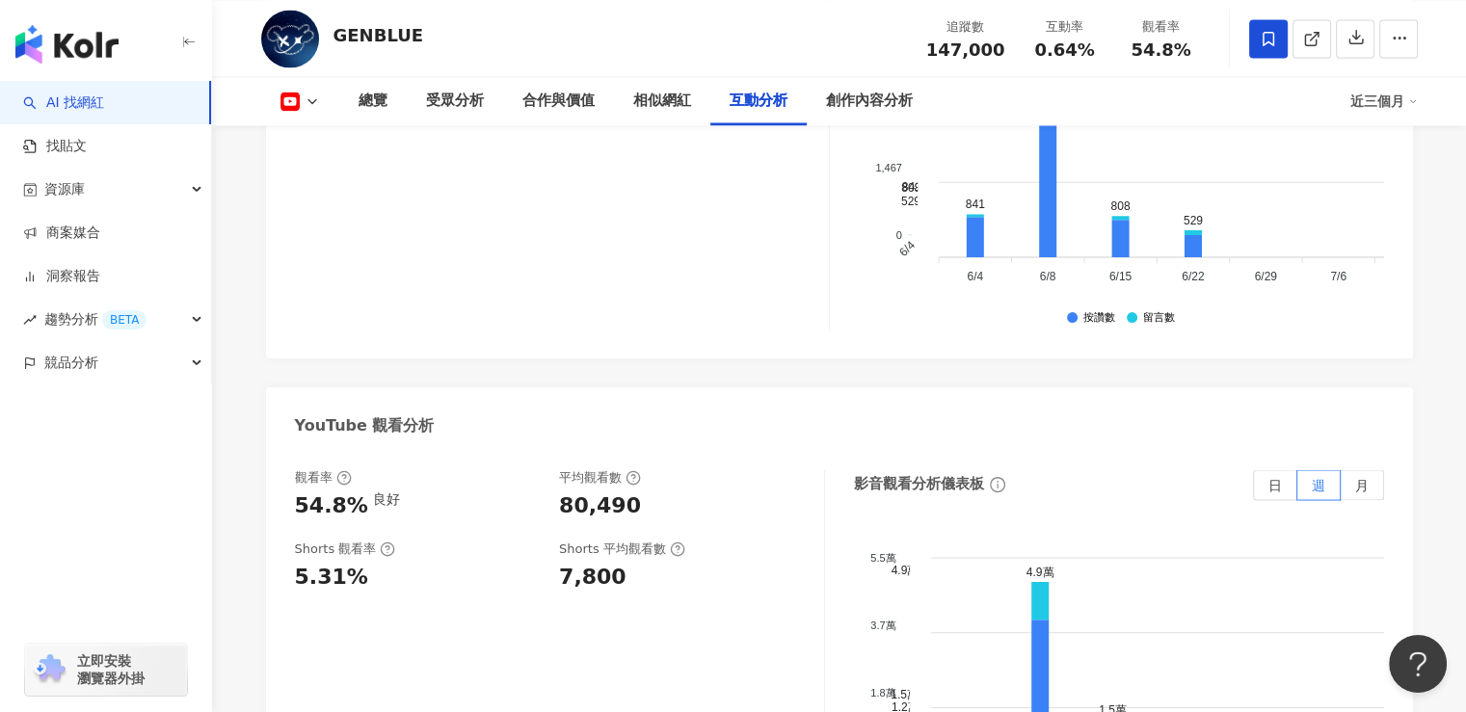
scroll to position [3662, 0]
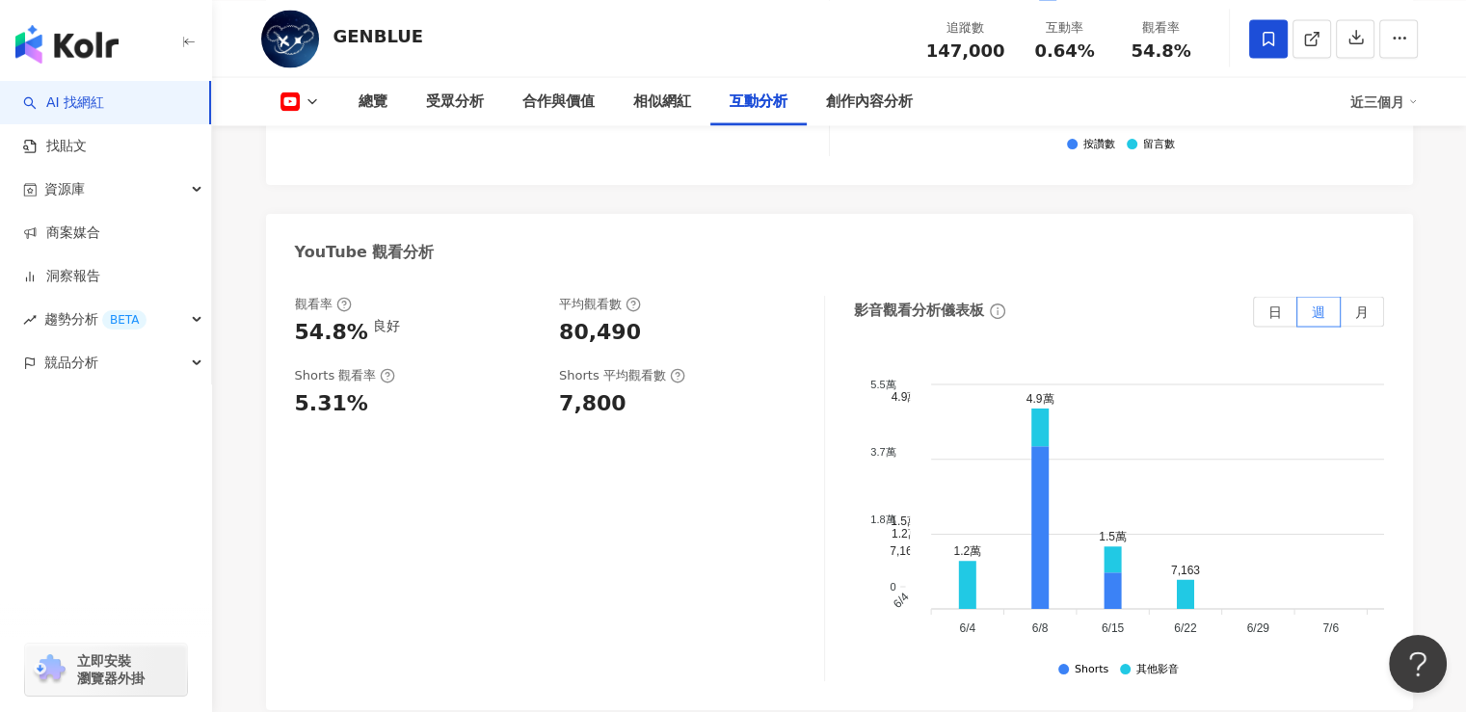
click at [536, 581] on div "觀看率 54.8% 良好 平均觀看數 80,490 Shorts 觀看率 5.31% Shorts 平均觀看數 7,800" at bounding box center [560, 489] width 530 height 386
click at [465, 389] on div "5.31%" at bounding box center [418, 404] width 246 height 30
drag, startPoint x: 298, startPoint y: 328, endPoint x: 353, endPoint y: 323, distance: 55.1
click at [353, 323] on div "54.8%" at bounding box center [331, 333] width 73 height 30
copy div "54.8%"
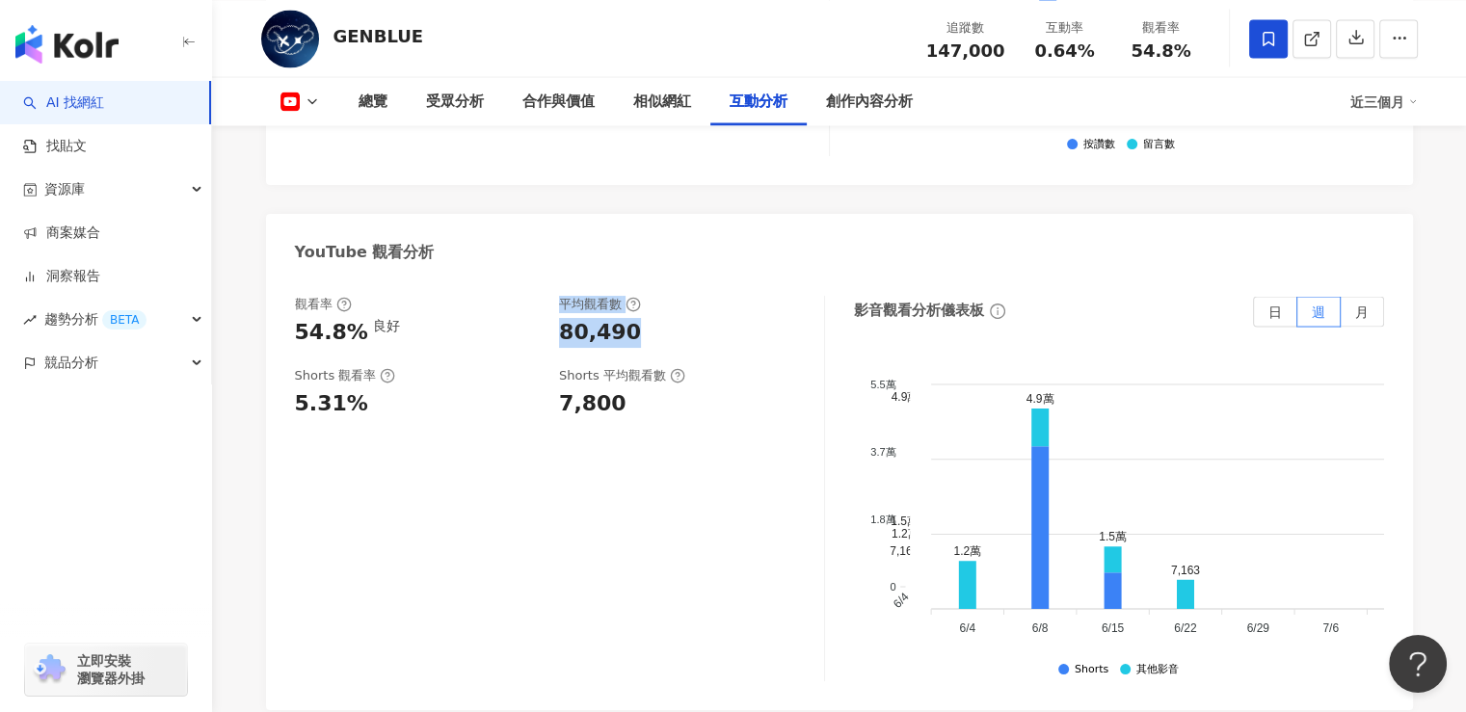
drag, startPoint x: 532, startPoint y: 323, endPoint x: 676, endPoint y: 325, distance: 143.6
click at [676, 325] on div "觀看率 54.8% 良好 平均觀看數 80,490" at bounding box center [550, 322] width 510 height 52
click at [659, 321] on div "80,490" at bounding box center [682, 333] width 246 height 30
drag, startPoint x: 613, startPoint y: 321, endPoint x: 552, endPoint y: 317, distance: 60.8
click at [552, 317] on div "觀看率 54.8% 良好 平均觀看數 80,490" at bounding box center [550, 322] width 510 height 52
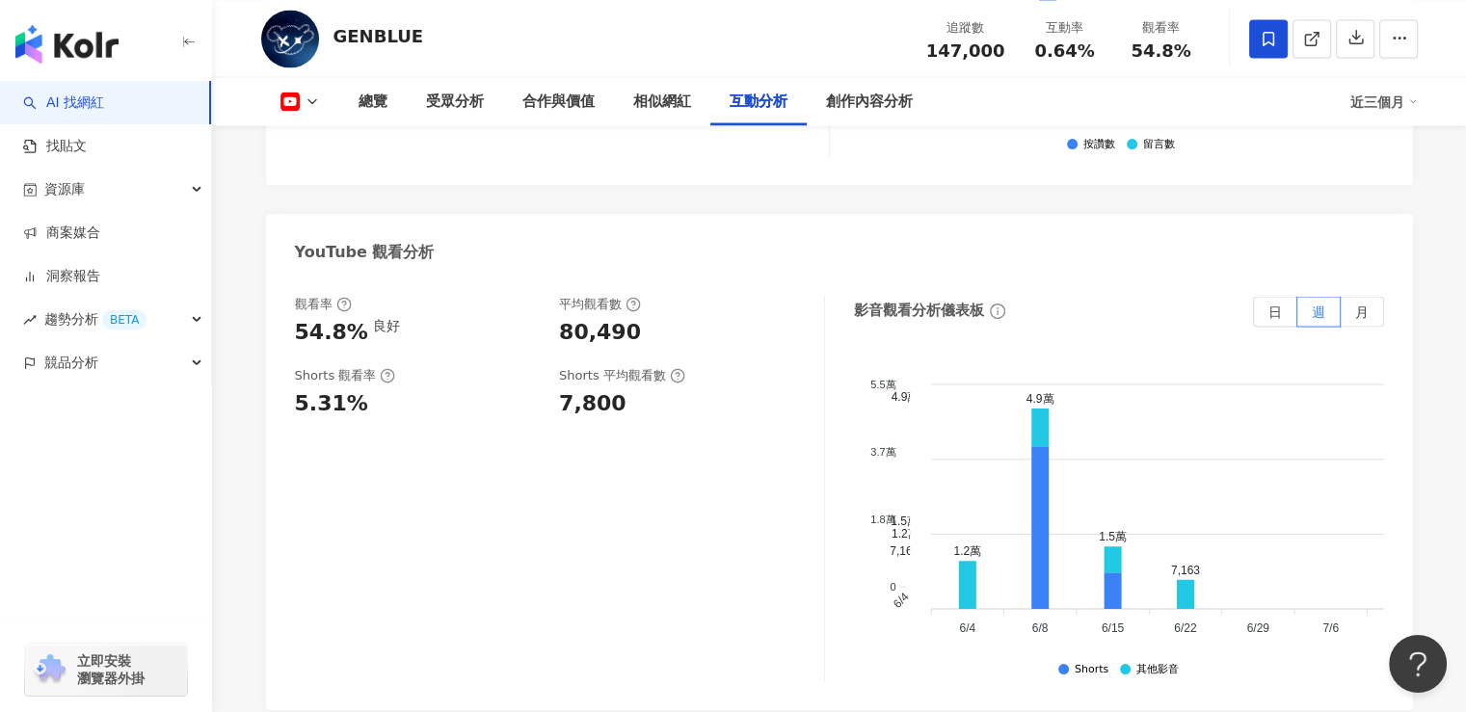
click at [594, 492] on div "觀看率 54.8% 良好 平均觀看數 80,490 Shorts 觀看率 5.31% Shorts 平均觀看數 7,800" at bounding box center [560, 489] width 530 height 386
drag, startPoint x: 395, startPoint y: 466, endPoint x: 412, endPoint y: 465, distance: 17.5
click at [395, 466] on div "觀看率 54.8% 良好 平均觀看數 80,490 Shorts 觀看率 5.31% Shorts 平均觀看數 7,800" at bounding box center [560, 489] width 530 height 386
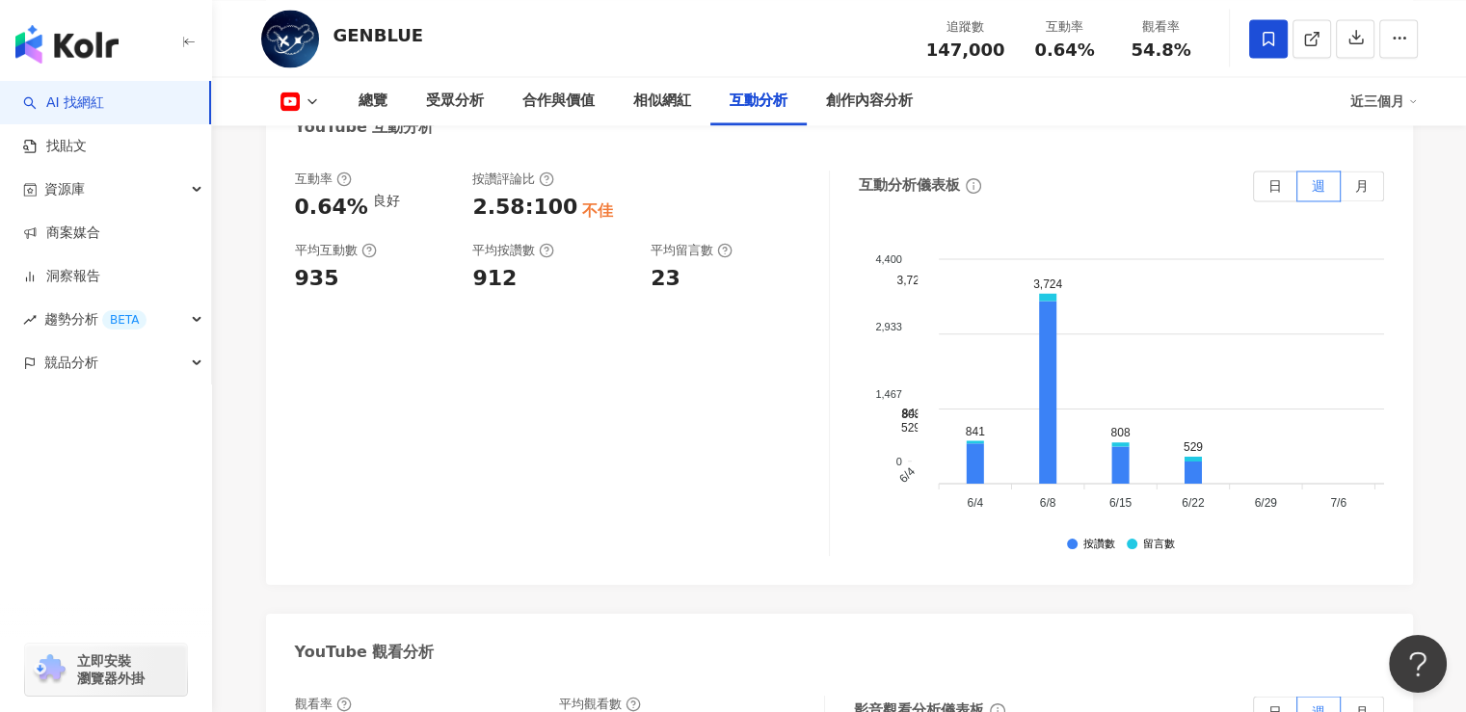
scroll to position [3180, 0]
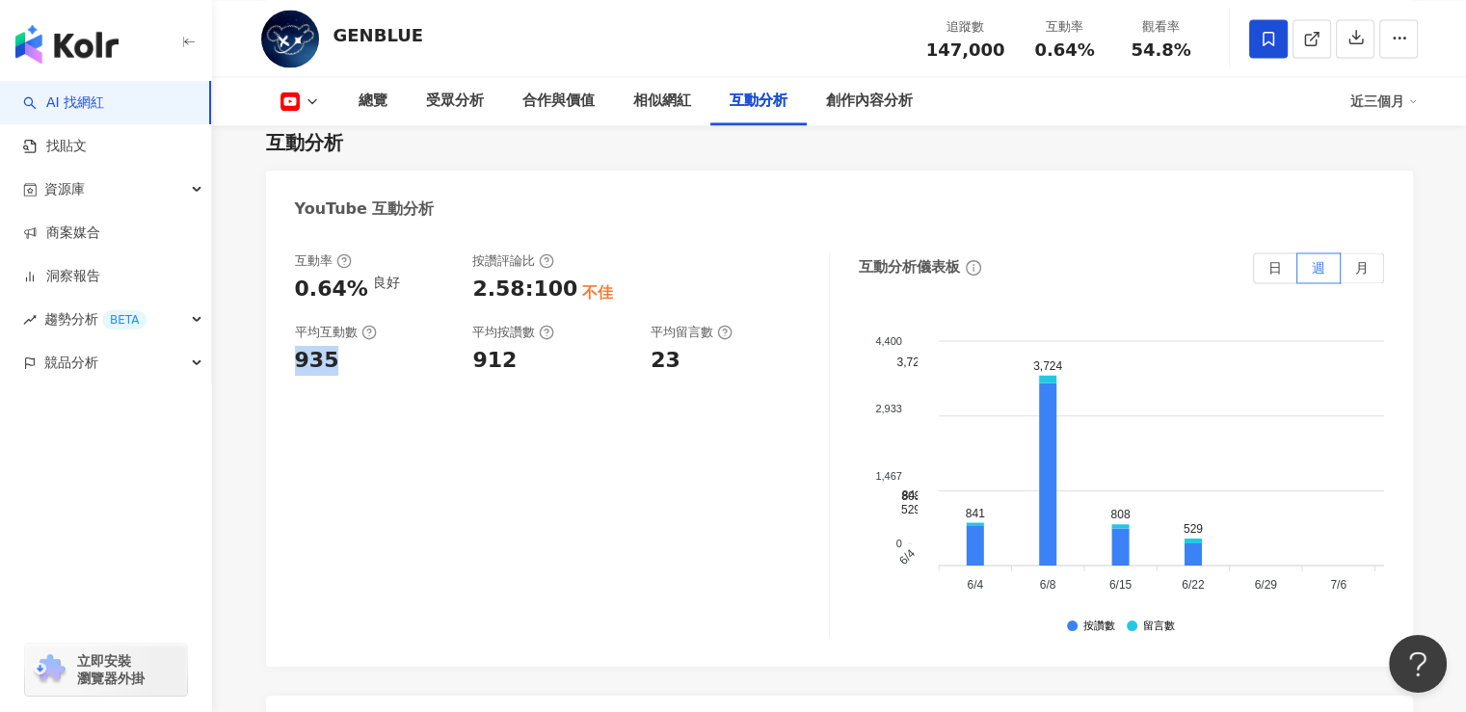
drag, startPoint x: 330, startPoint y: 344, endPoint x: 278, endPoint y: 344, distance: 52.0
click at [278, 344] on div "互動率 0.64% 良好 按讚評論比 2.58:100 不佳 平均互動數 935 平均按讚數 912 平均留言數 23 互動分析儀表板 日 週 月 4,400…" at bounding box center [839, 450] width 1147 height 434
copy div "935"
